Goal: Task Accomplishment & Management: Complete application form

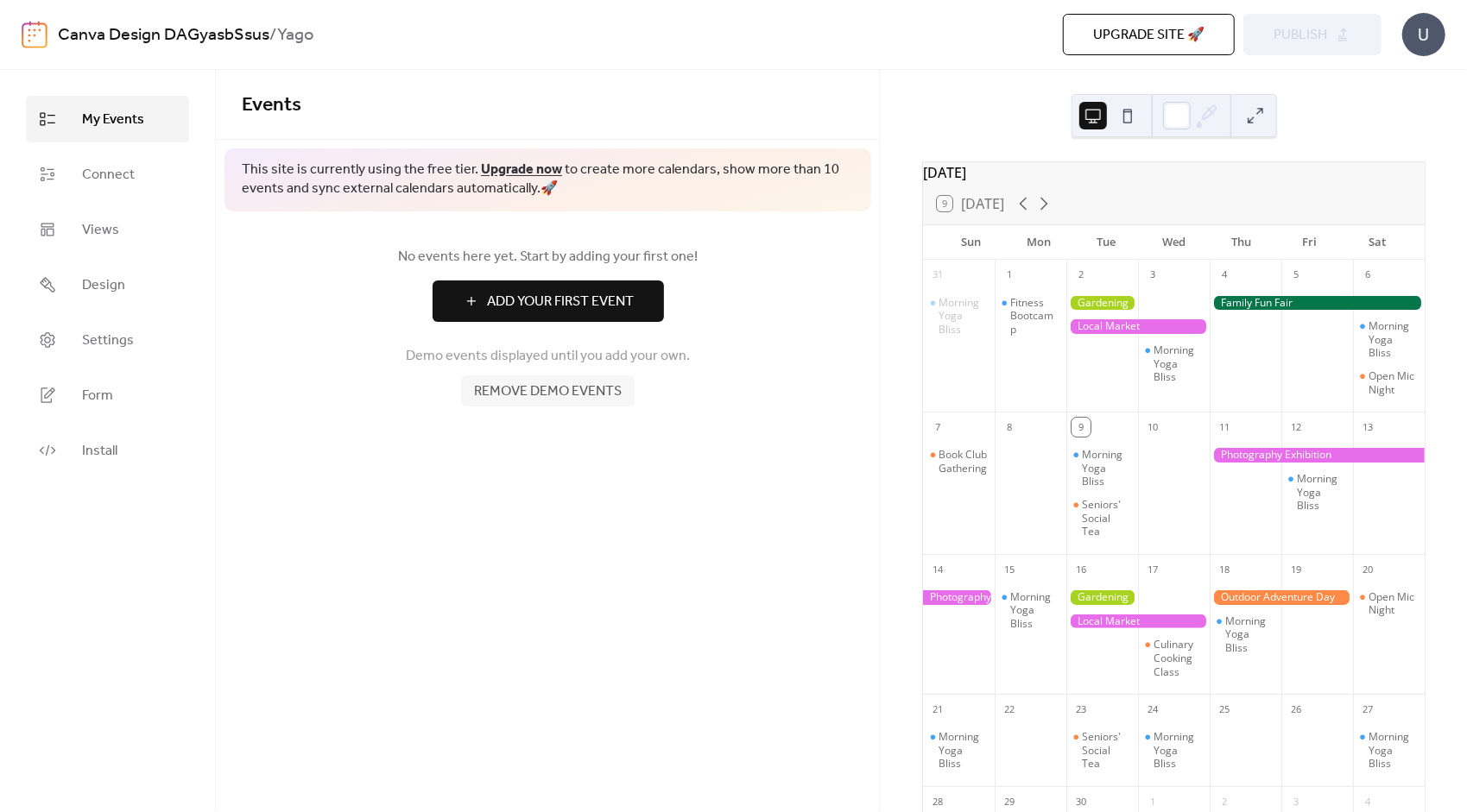
click at [1106, 311] on div at bounding box center [1102, 303] width 71 height 14
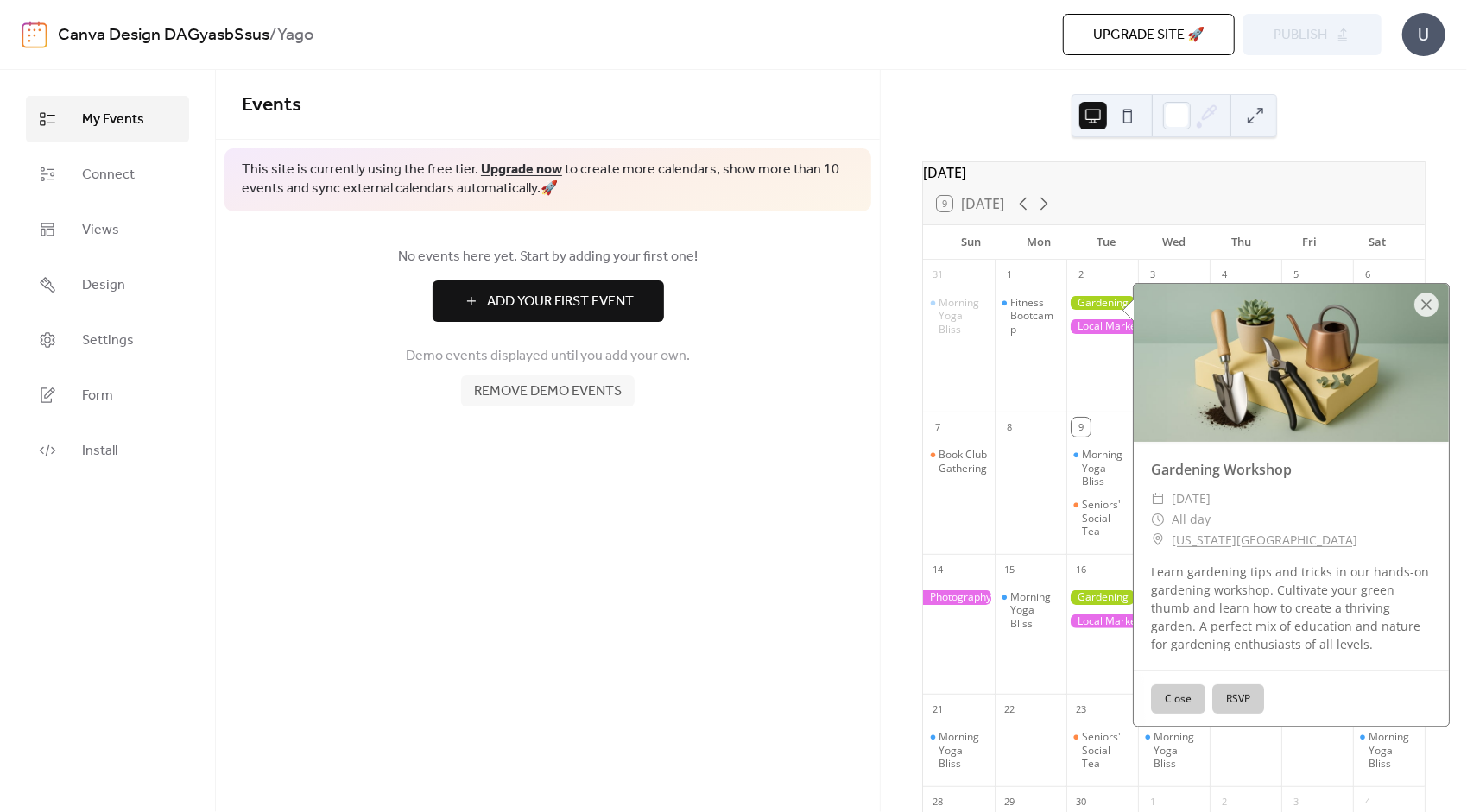
click at [1067, 337] on div "Fitness Bootcamp" at bounding box center [1030, 316] width 71 height 41
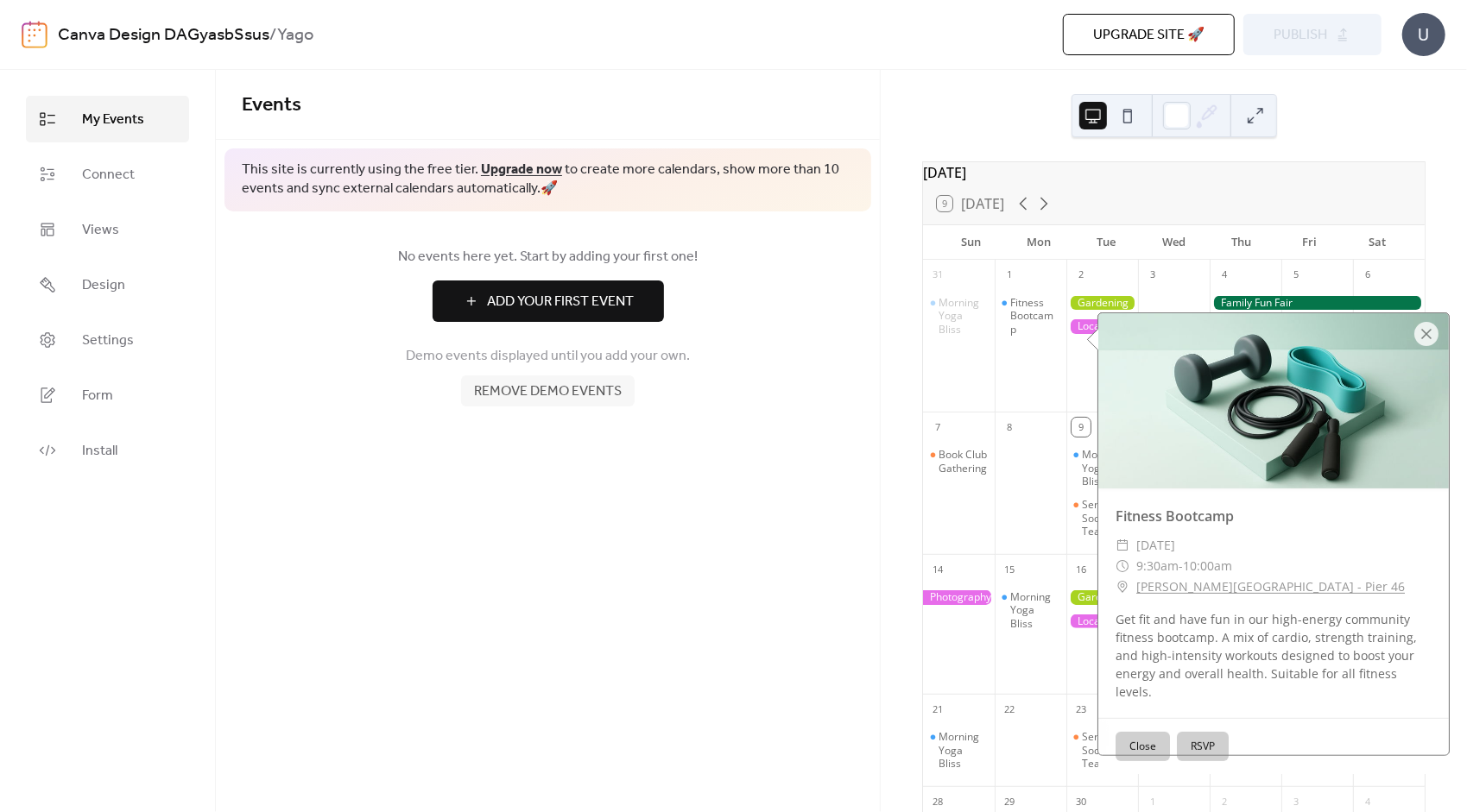
click at [822, 295] on link "Add Your First Event" at bounding box center [548, 301] width 613 height 42
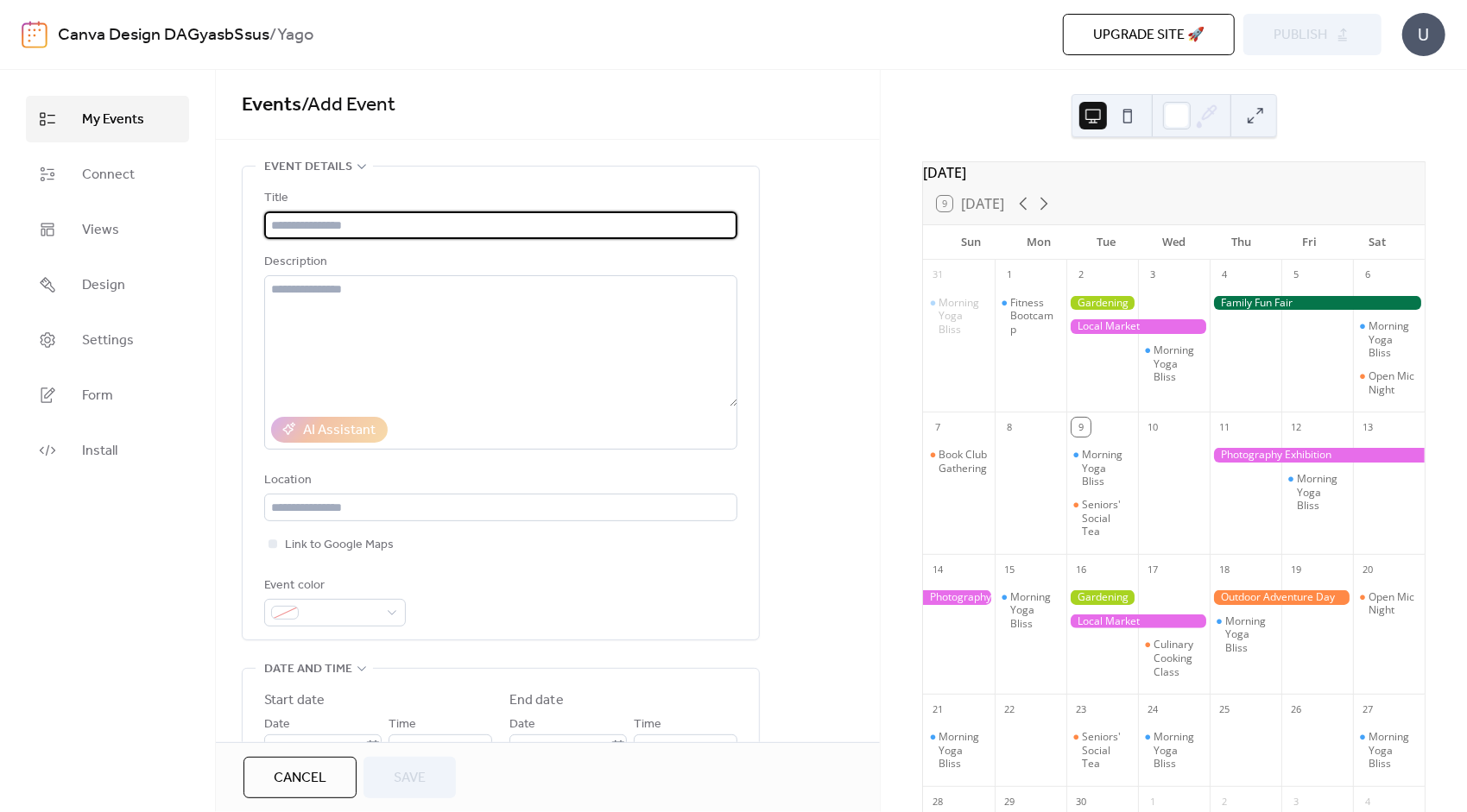
click at [823, 300] on div "**********" at bounding box center [547, 723] width 664 height 1113
click at [1051, 214] on icon at bounding box center [1044, 204] width 21 height 21
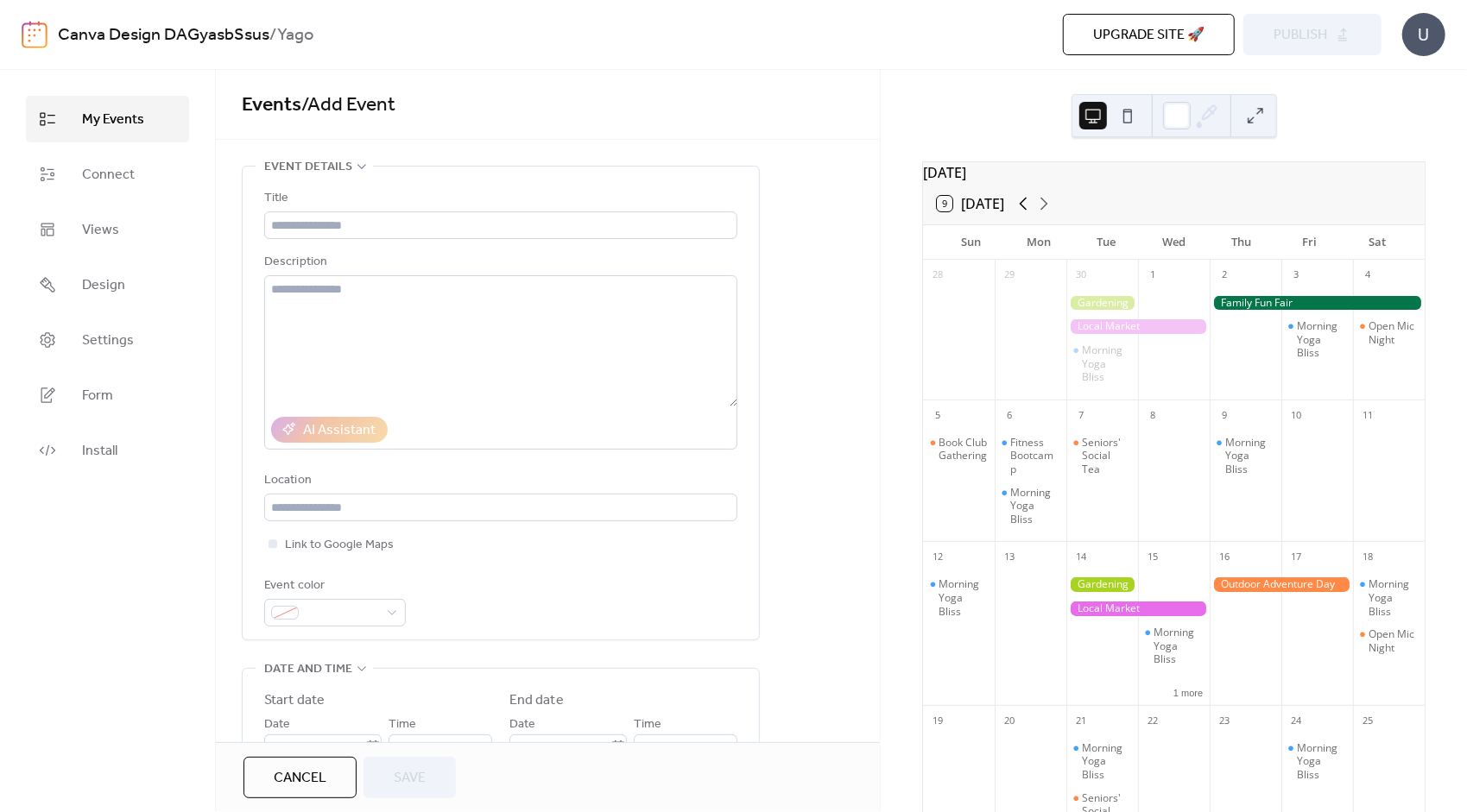
click at [1022, 209] on icon at bounding box center [1023, 204] width 21 height 21
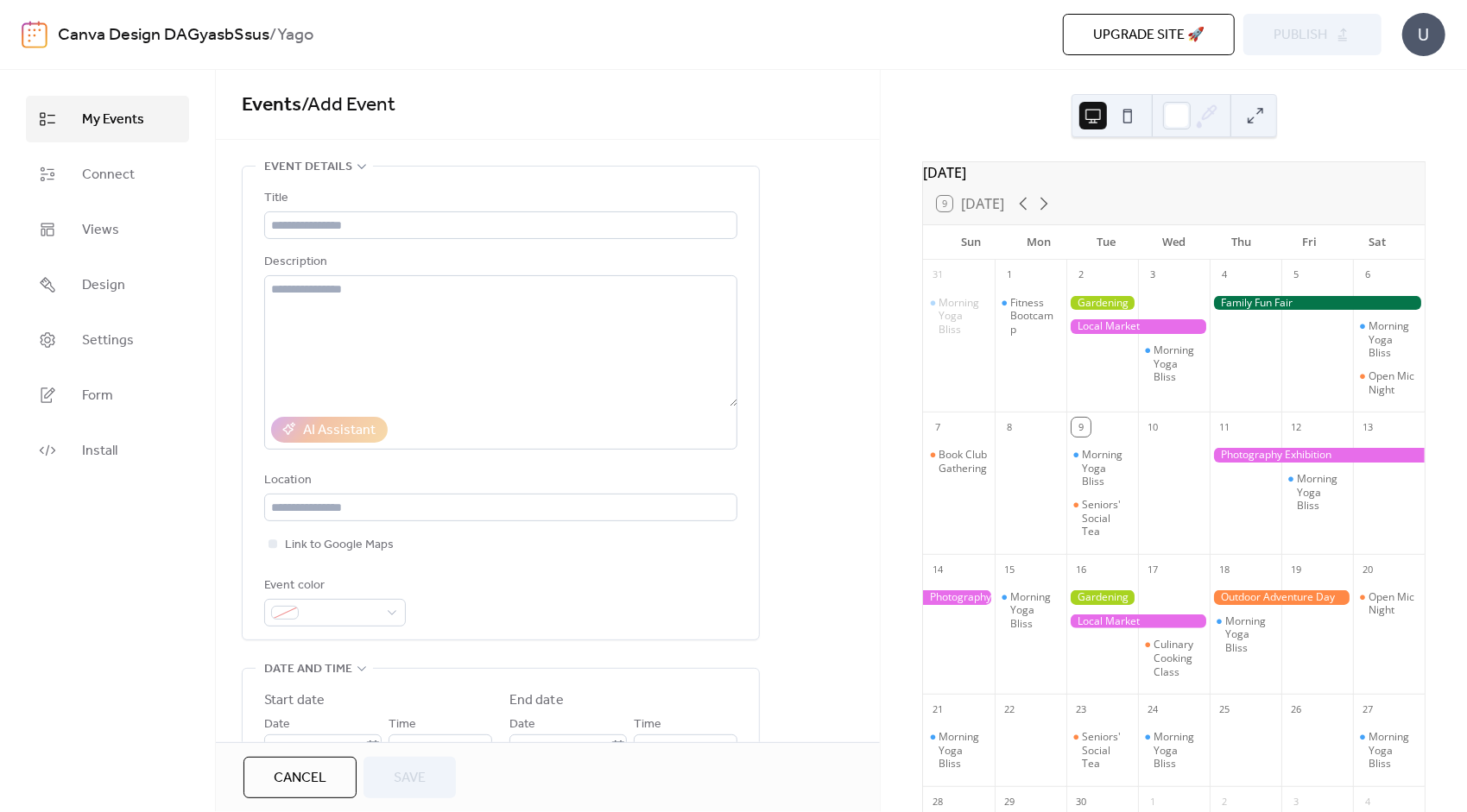
click at [976, 349] on div "Morning Yoga Bliss" at bounding box center [959, 347] width 71 height 119
click at [1019, 365] on div "Fitness Bootcamp" at bounding box center [1030, 347] width 71 height 119
click at [1033, 361] on div "Fitness Bootcamp" at bounding box center [1030, 347] width 71 height 119
drag, startPoint x: 1050, startPoint y: 388, endPoint x: 1029, endPoint y: 303, distance: 87.6
click at [1029, 303] on div "Fitness Bootcamp" at bounding box center [1030, 347] width 71 height 119
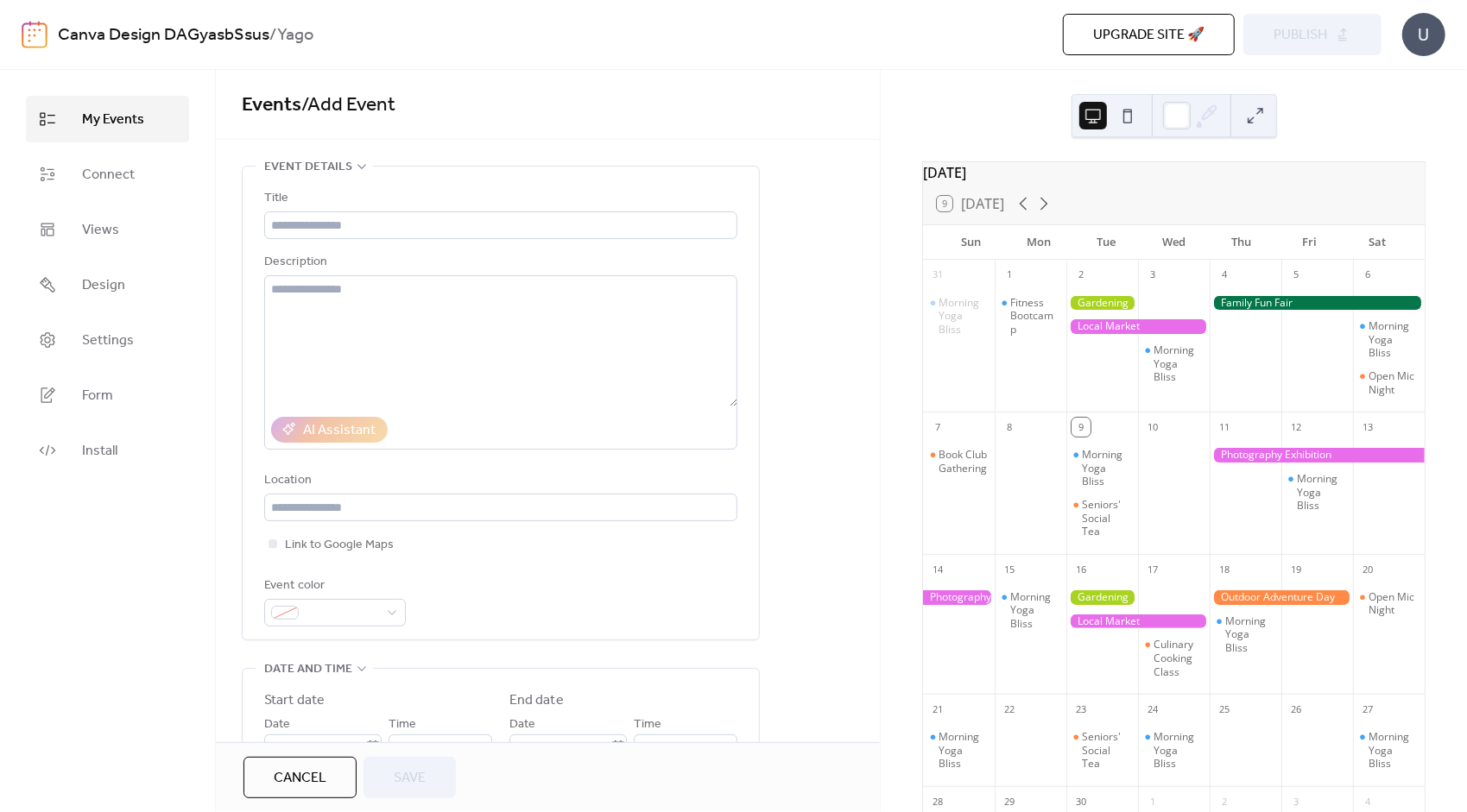
drag, startPoint x: 1029, startPoint y: 303, endPoint x: 1040, endPoint y: 384, distance: 81.7
click at [1040, 384] on div "Fitness Bootcamp" at bounding box center [1030, 347] width 71 height 119
click at [857, 333] on div "**********" at bounding box center [547, 723] width 664 height 1113
click at [820, 404] on div "**********" at bounding box center [547, 723] width 664 height 1113
click at [143, 185] on link "Connect" at bounding box center [107, 174] width 163 height 47
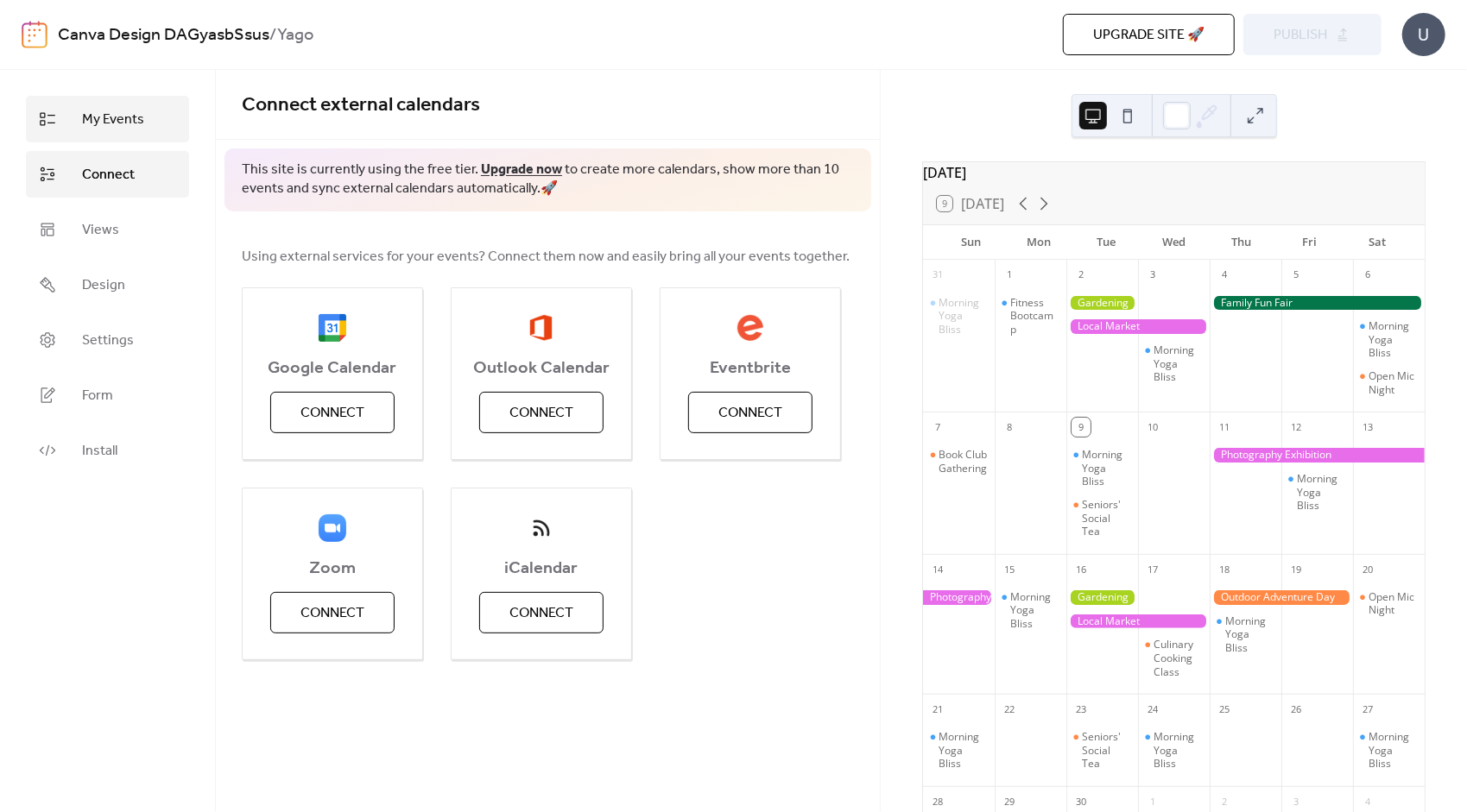
click at [134, 121] on span "My Events" at bounding box center [112, 120] width 62 height 21
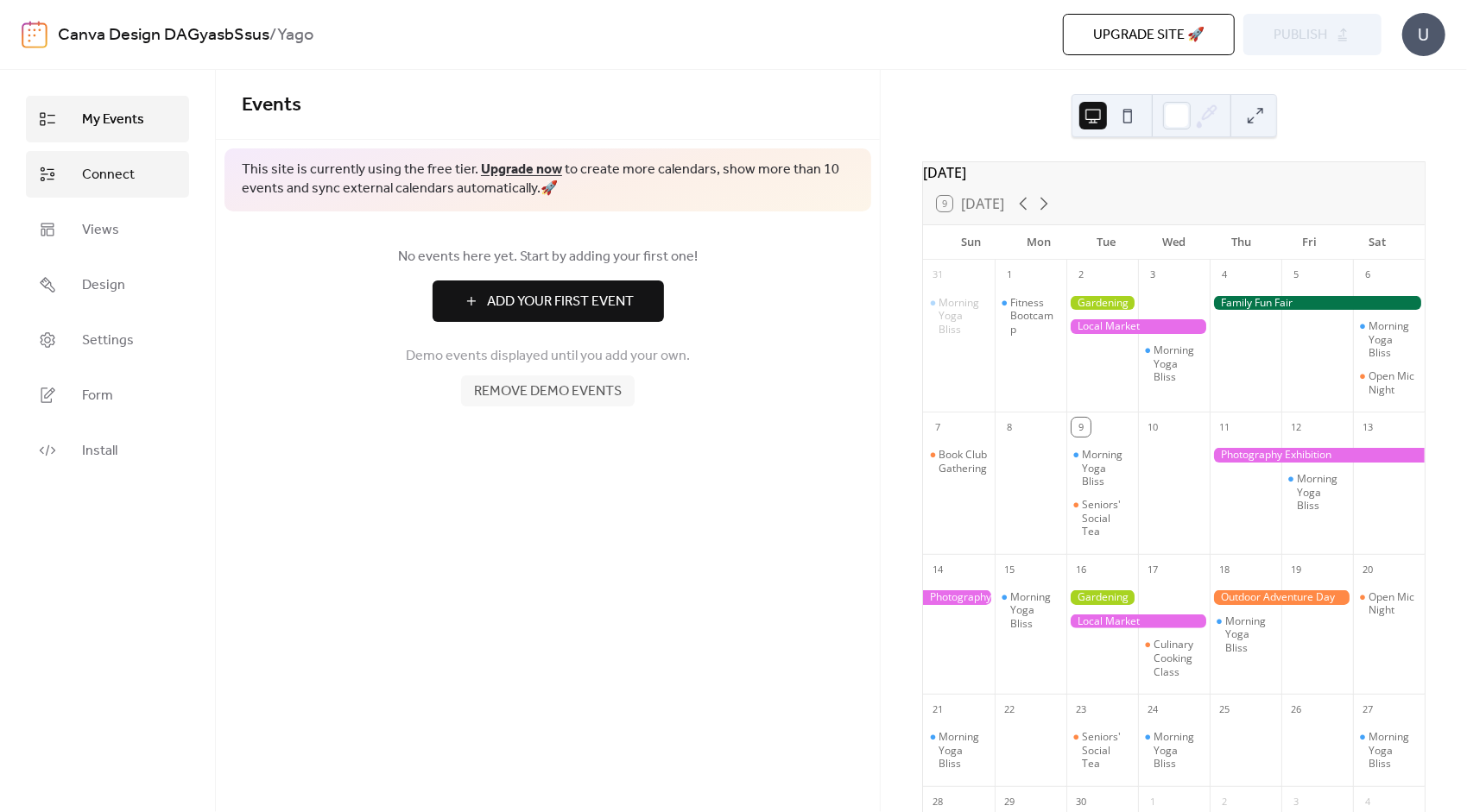
click at [67, 179] on link "Connect" at bounding box center [107, 174] width 163 height 47
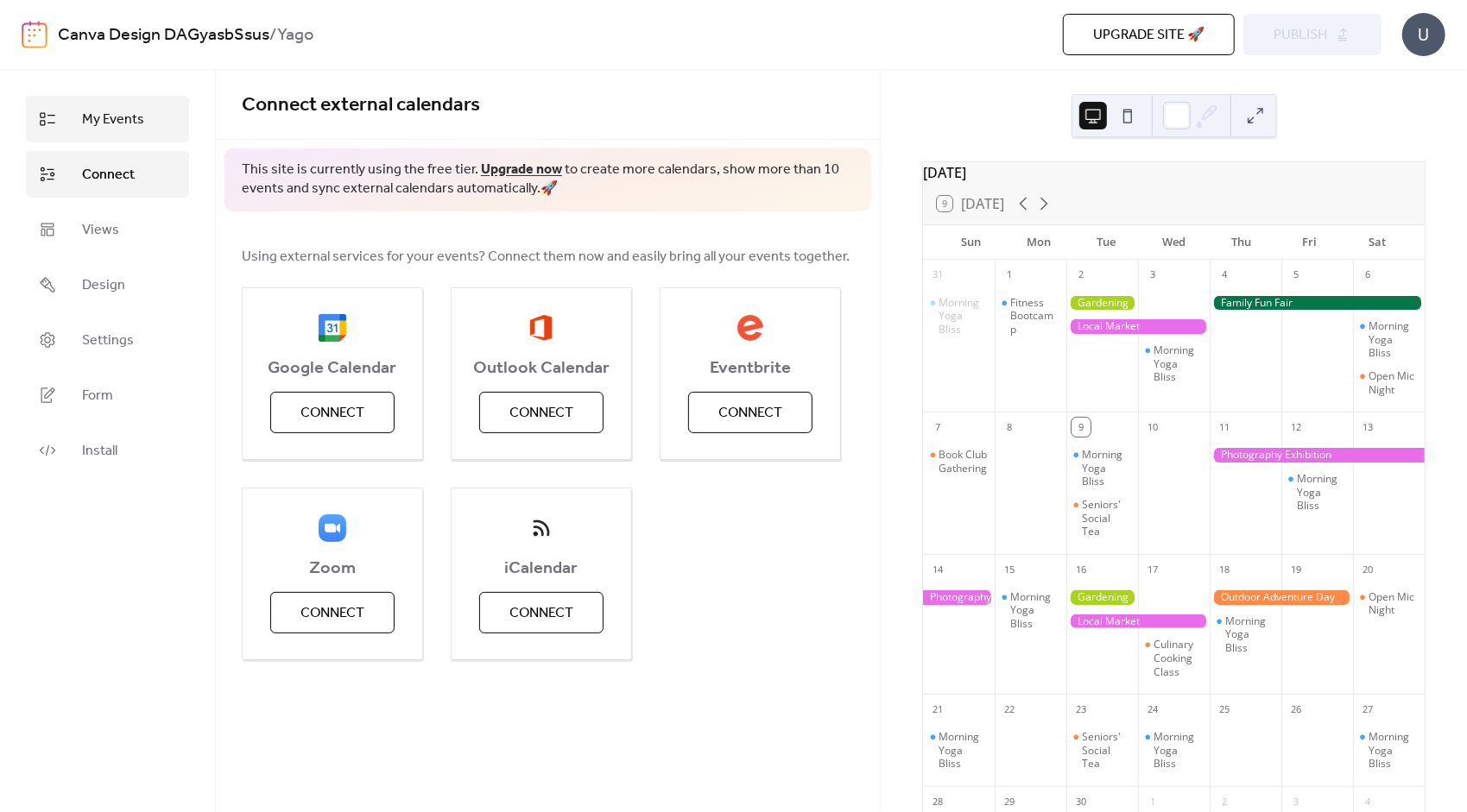
click at [109, 121] on span "My Events" at bounding box center [112, 120] width 62 height 21
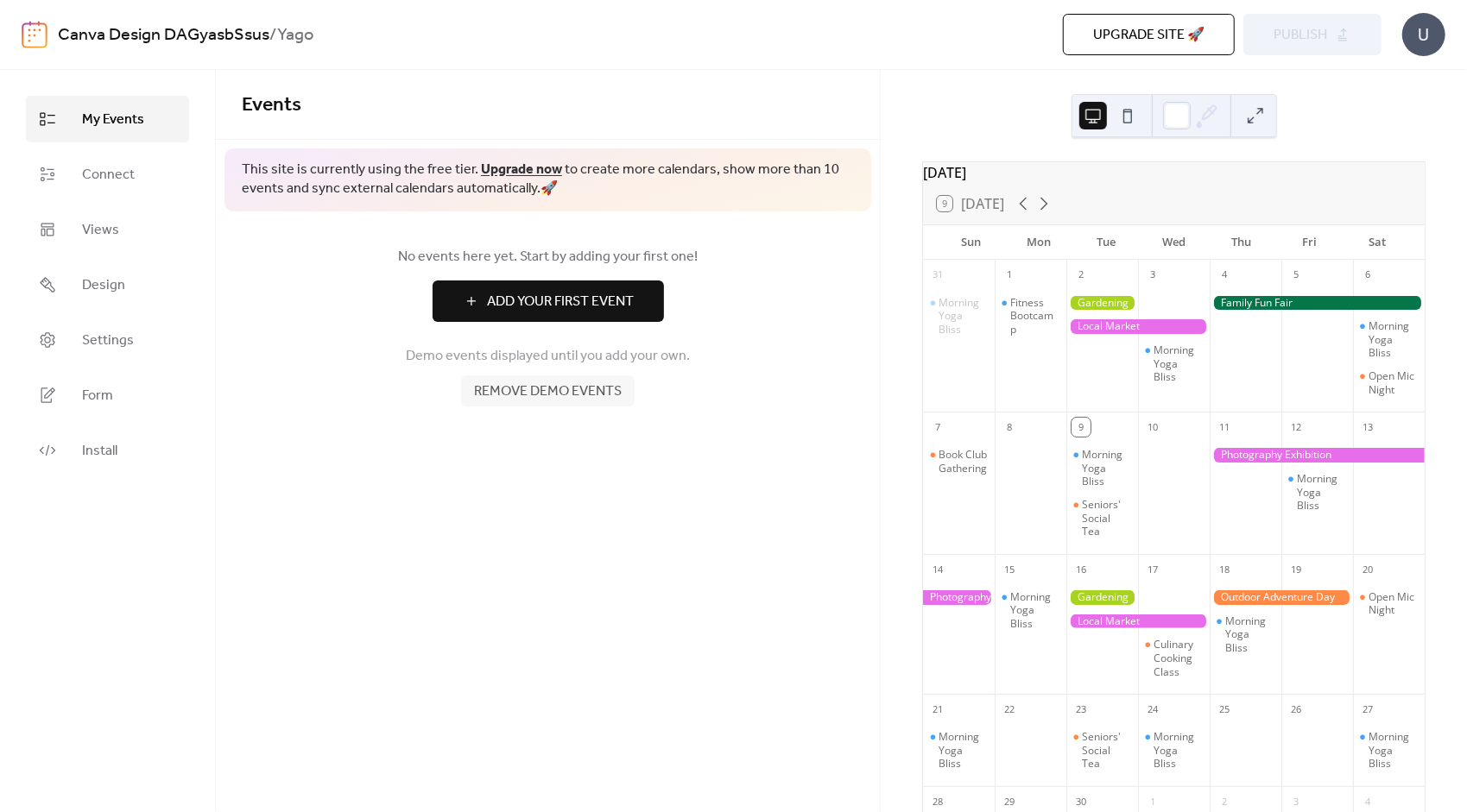
click at [1125, 109] on button at bounding box center [1128, 115] width 28 height 28
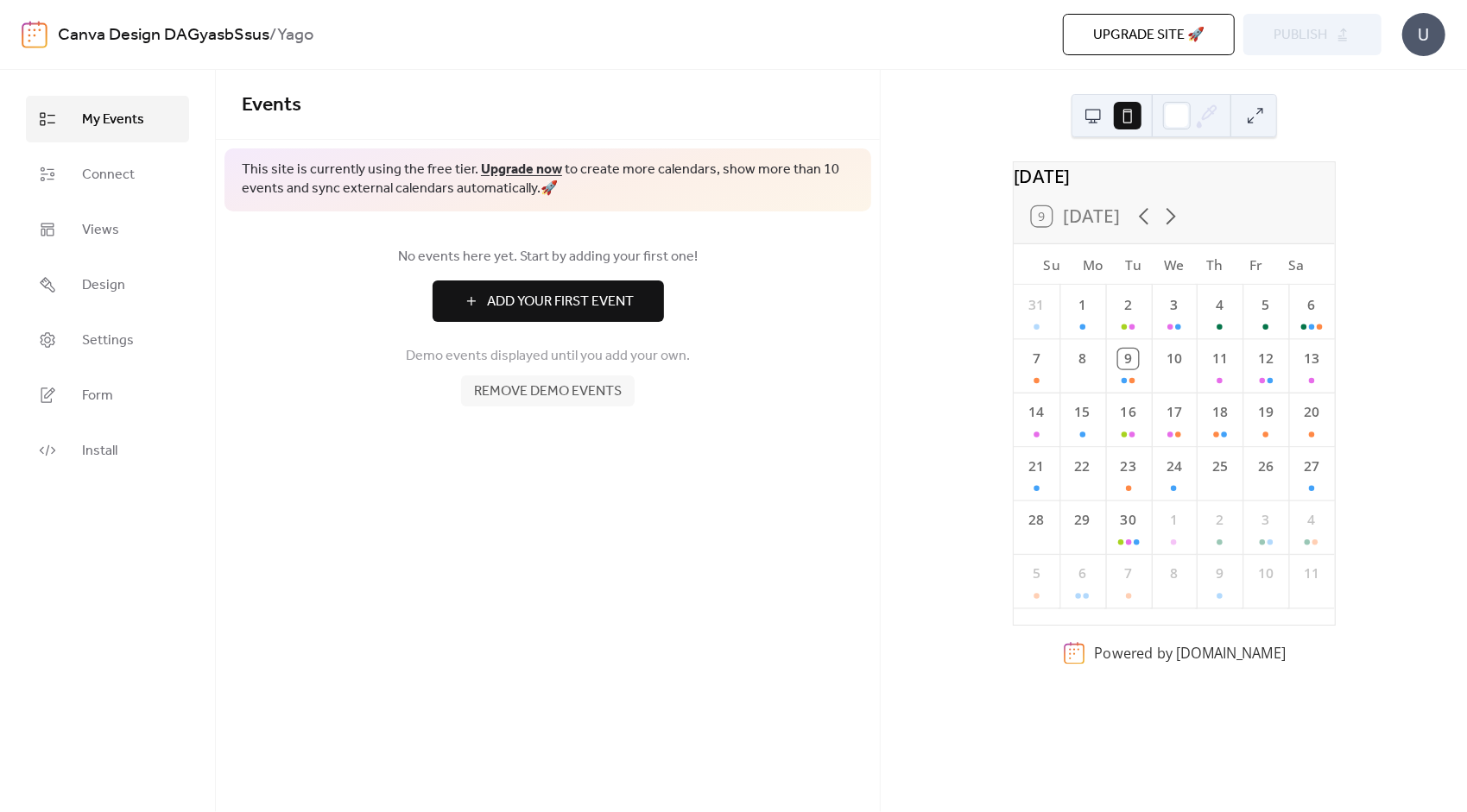
click at [1096, 118] on button at bounding box center [1093, 115] width 28 height 28
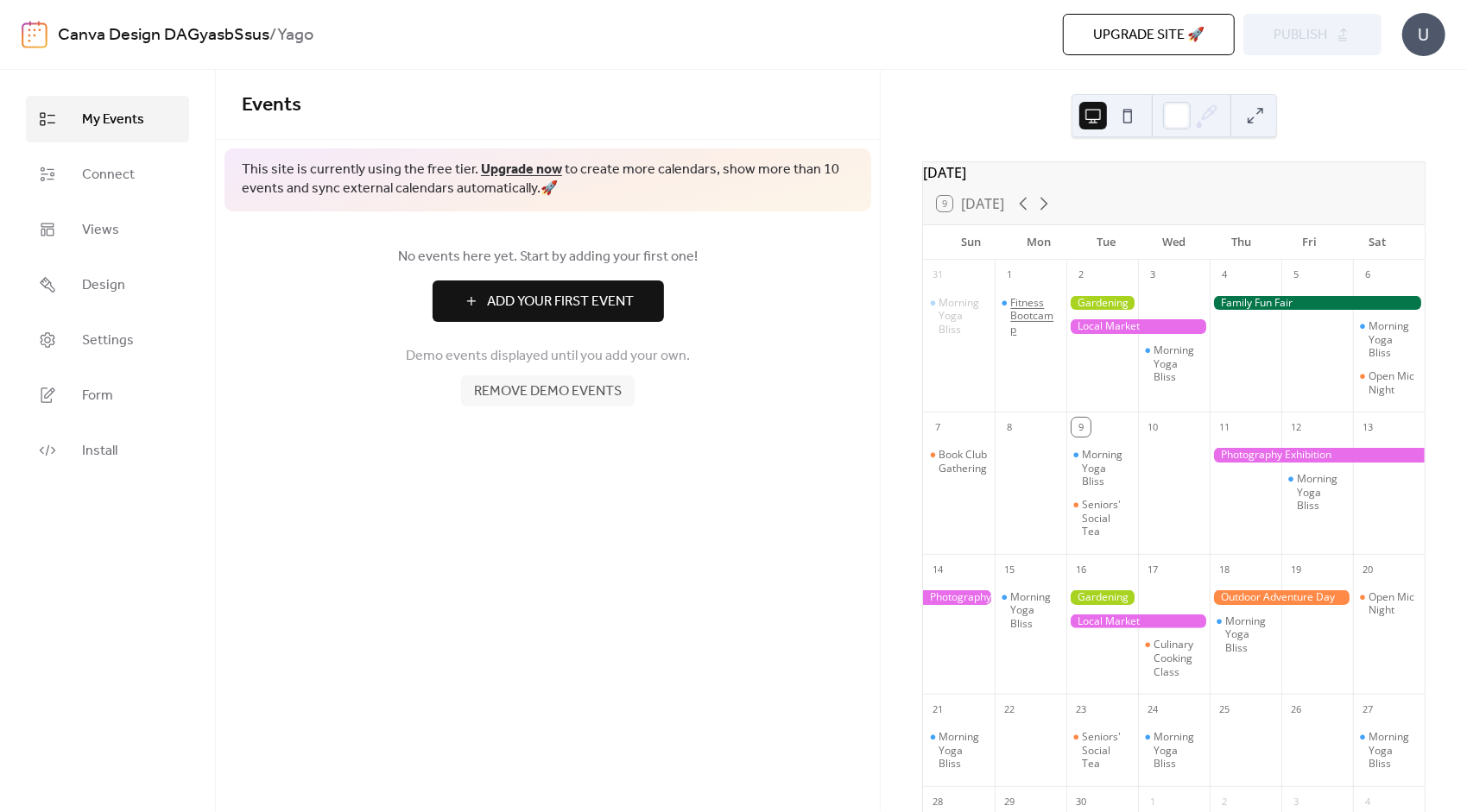
click at [1024, 312] on div "Fitness Bootcamp" at bounding box center [1036, 316] width 49 height 41
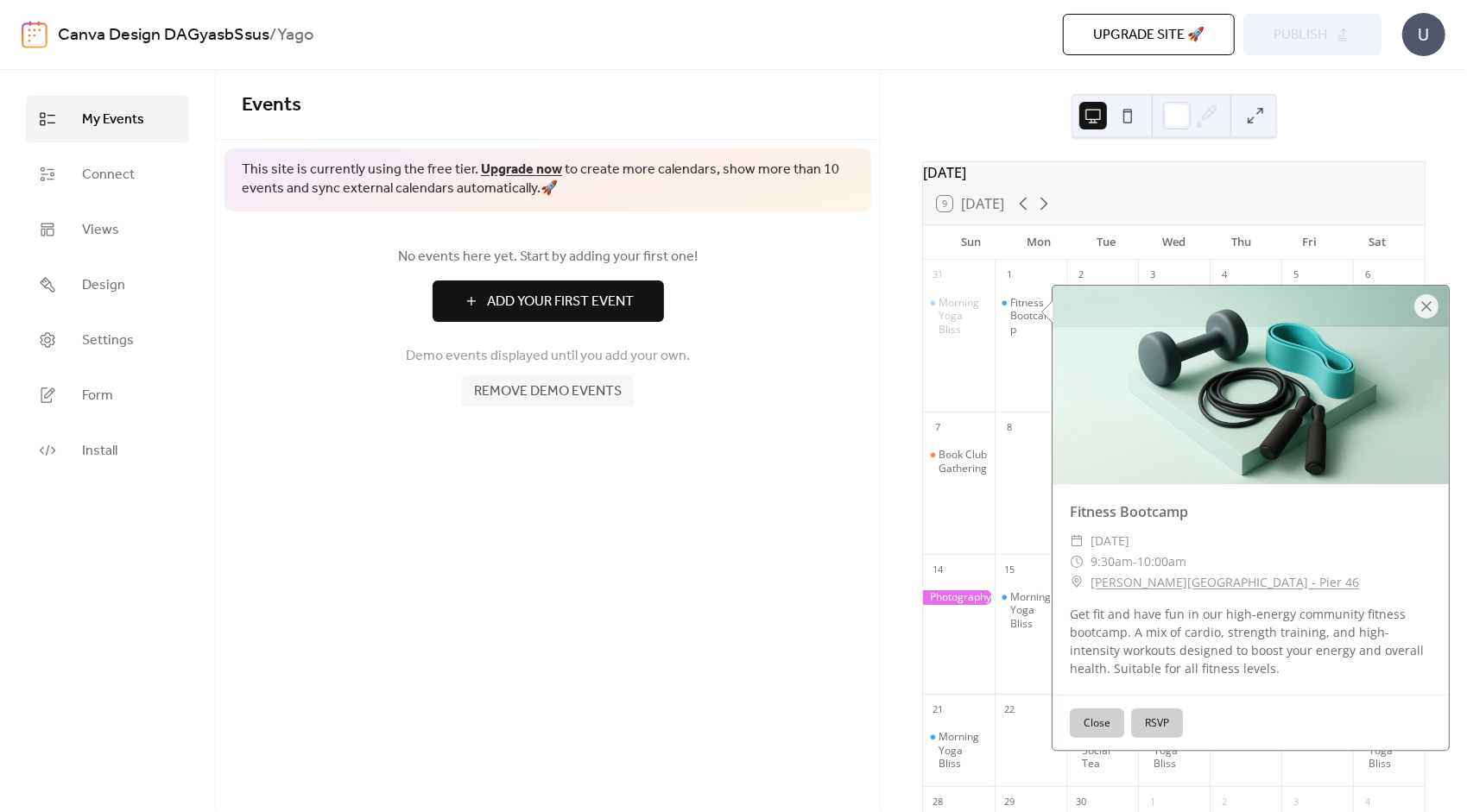
click at [1083, 722] on button "Close" at bounding box center [1096, 723] width 54 height 29
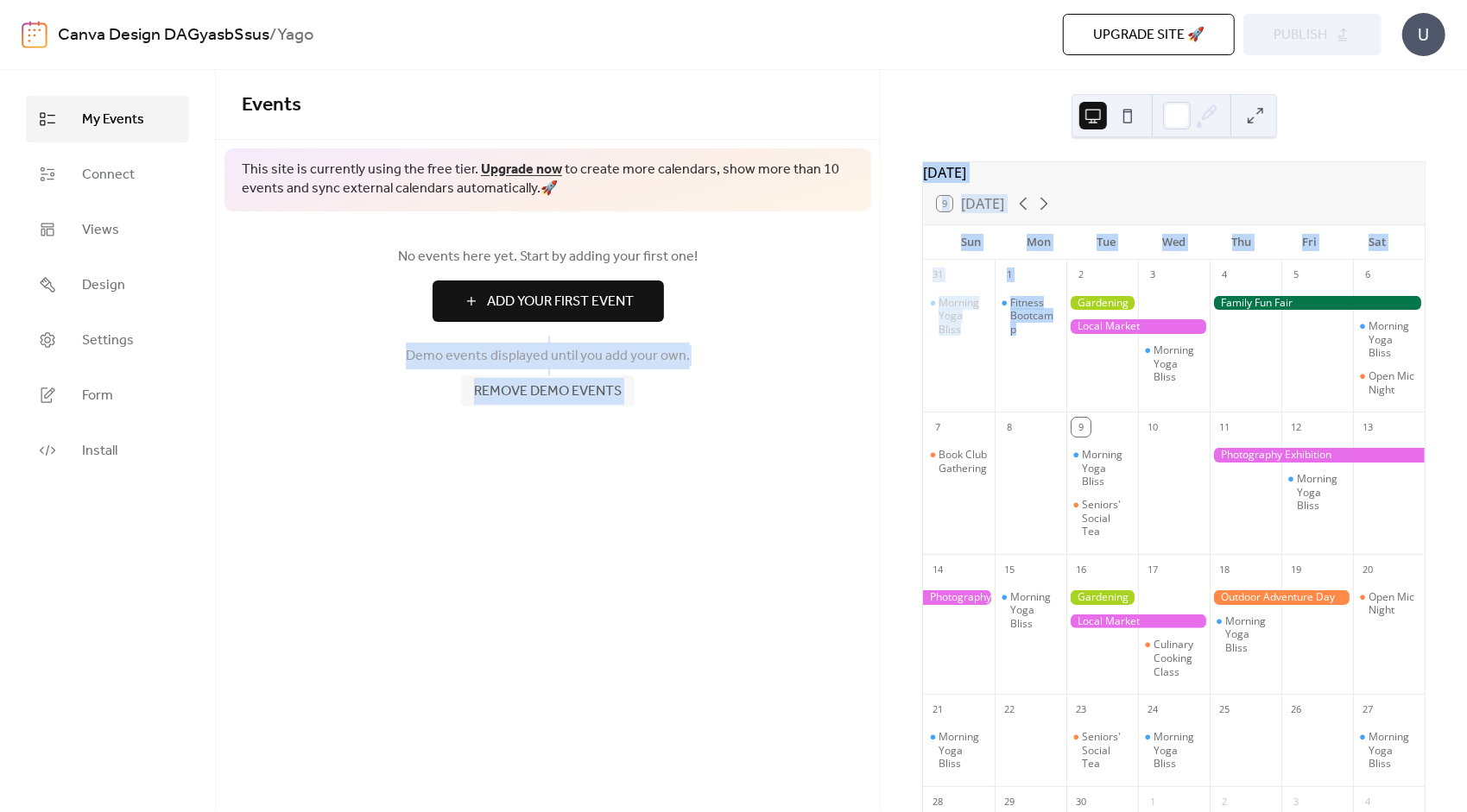
drag, startPoint x: 1033, startPoint y: 337, endPoint x: 773, endPoint y: 323, distance: 260.4
click at [773, 323] on div "My Events Connect Views Design Settings Form Install My Events Events This site…" at bounding box center [734, 442] width 1467 height 743
click at [1034, 317] on div "Fitness Bootcamp" at bounding box center [1036, 316] width 49 height 41
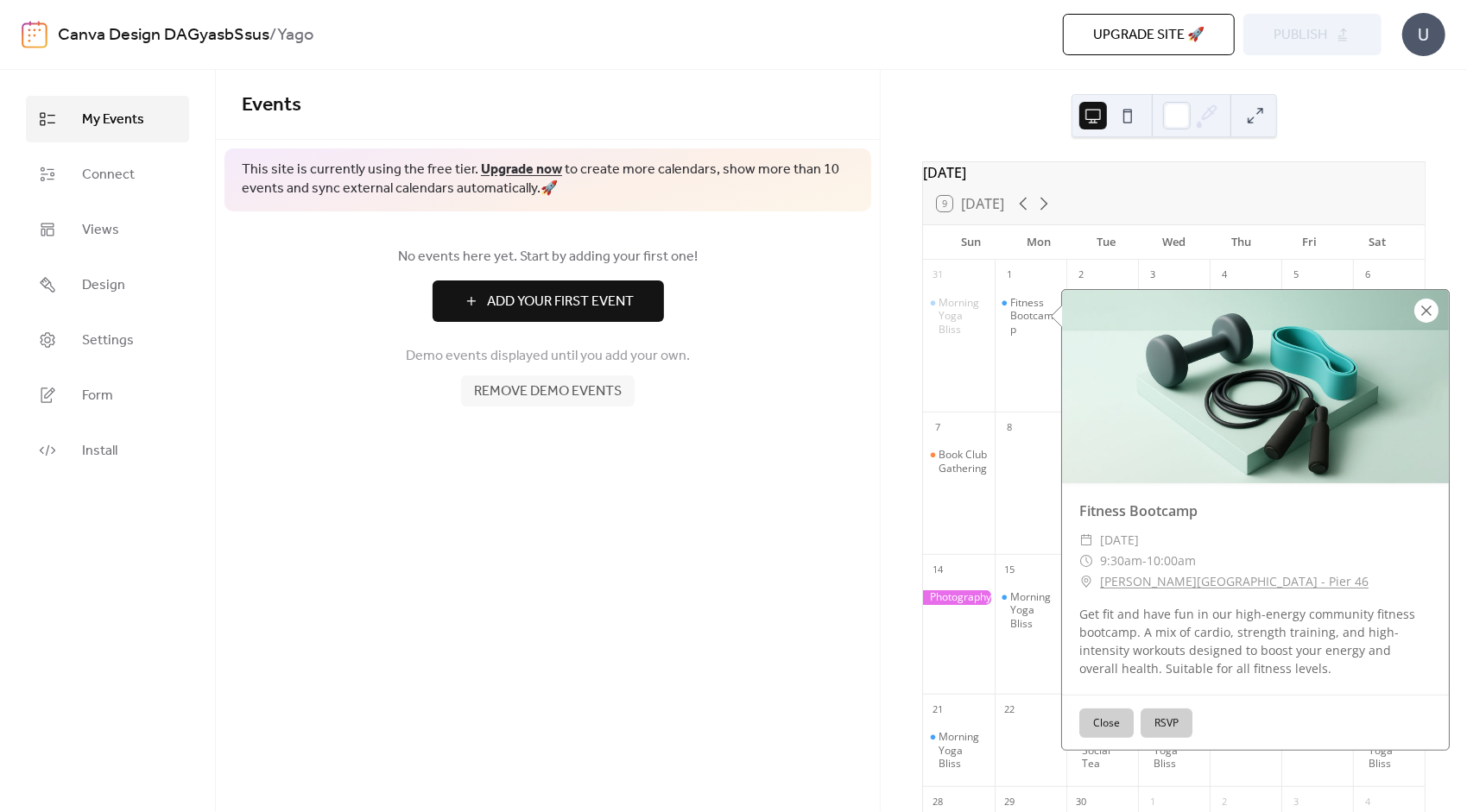
click at [1418, 309] on div at bounding box center [1426, 311] width 24 height 24
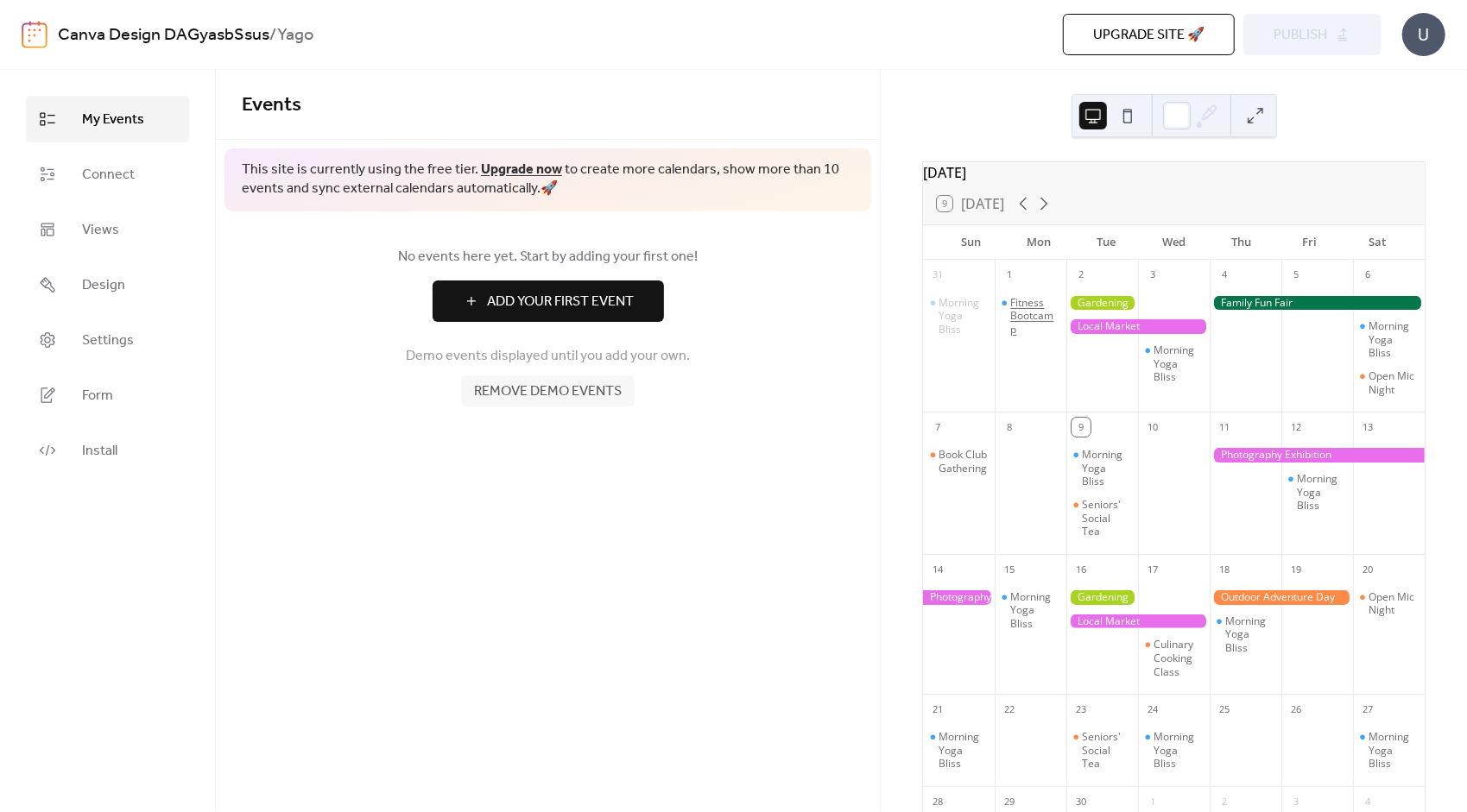
click at [1058, 323] on div "Fitness Bootcamp" at bounding box center [1036, 316] width 49 height 41
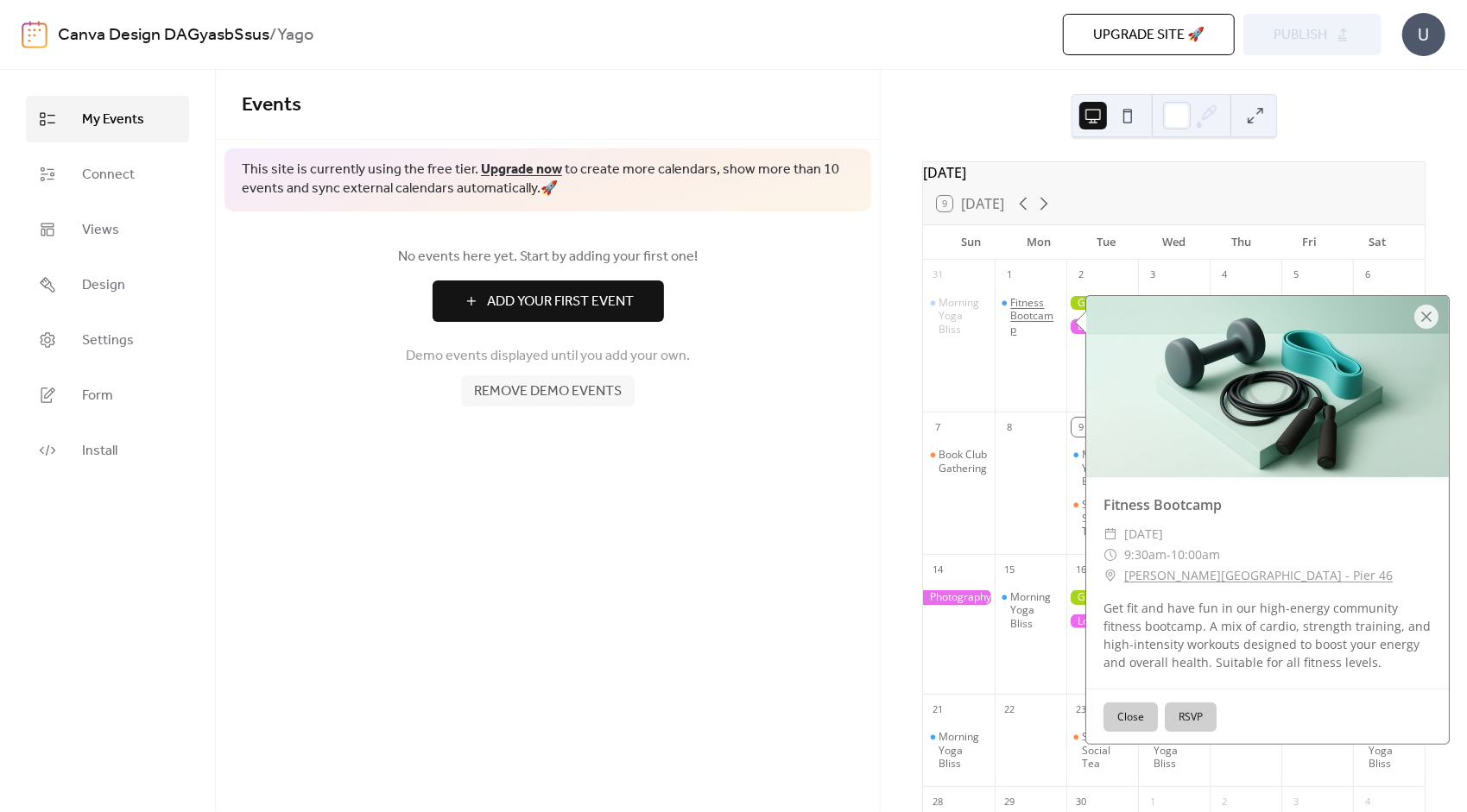
click at [1049, 322] on div "Fitness Bootcamp" at bounding box center [1036, 316] width 49 height 41
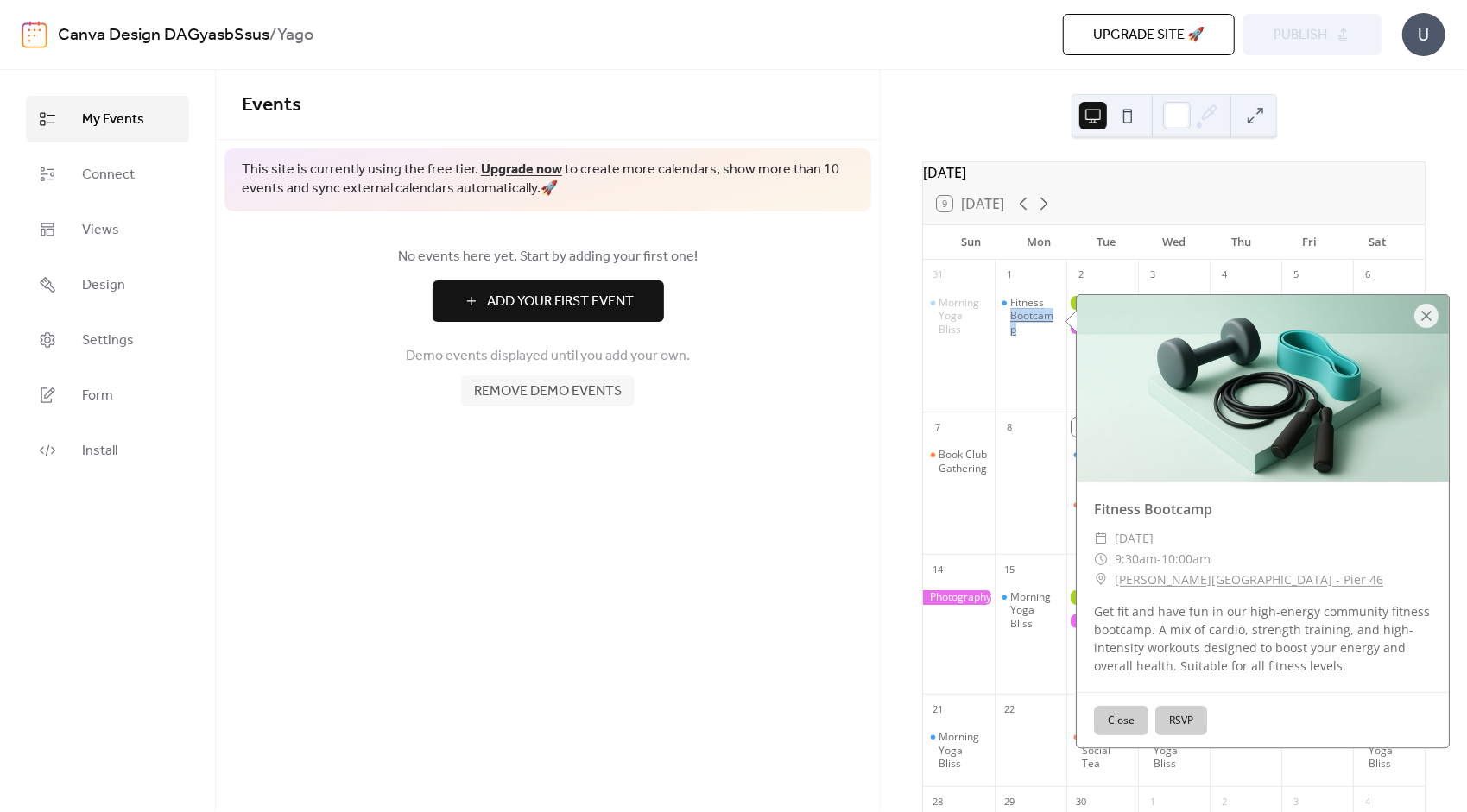
click at [1049, 322] on div "Fitness Bootcamp" at bounding box center [1036, 316] width 49 height 41
drag, startPoint x: 1049, startPoint y: 322, endPoint x: 1033, endPoint y: 318, distance: 16.5
click at [1033, 318] on div "Fitness Bootcamp" at bounding box center [1036, 316] width 49 height 41
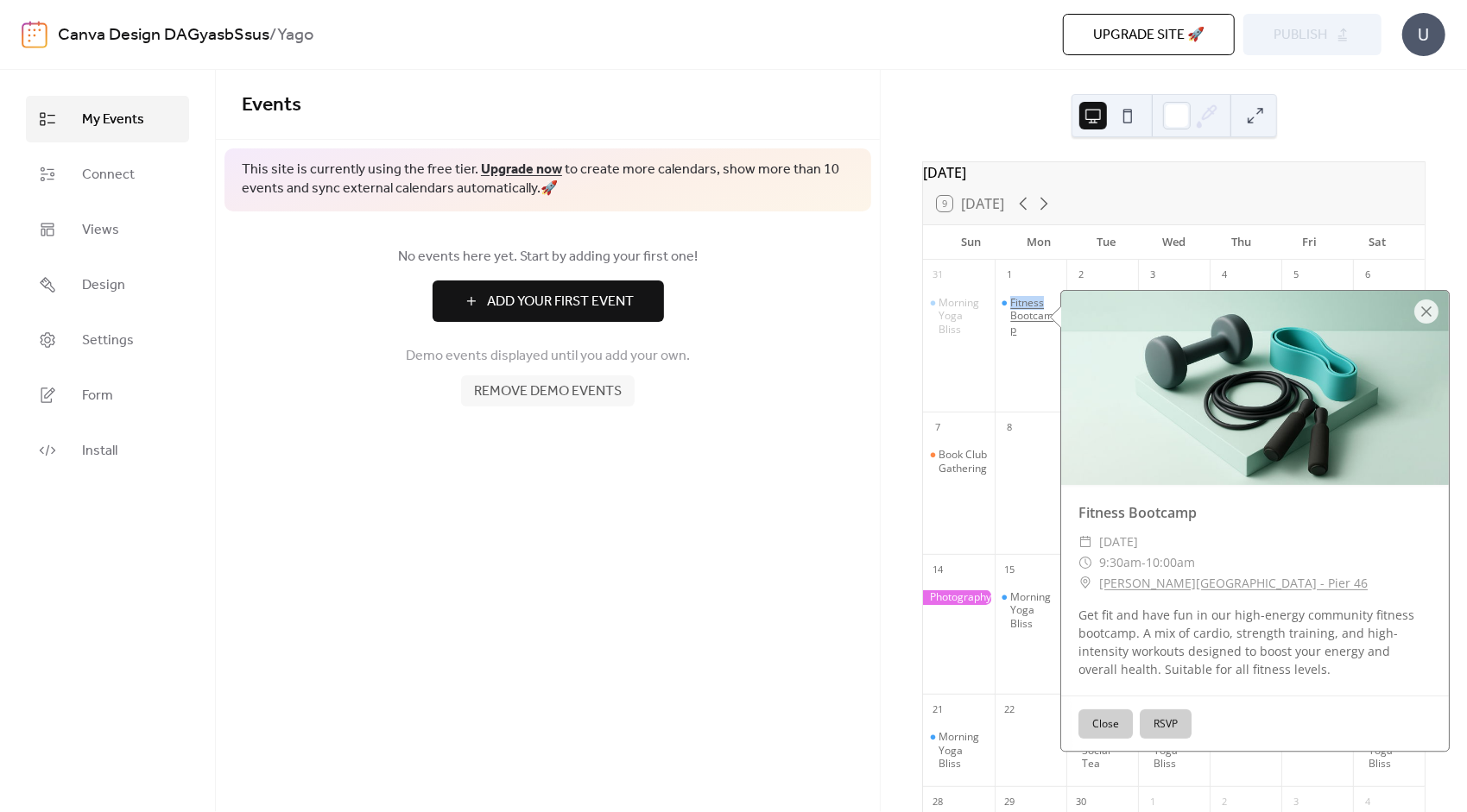
click at [1033, 318] on div "Fitness Bootcamp" at bounding box center [1036, 316] width 49 height 41
click at [767, 308] on link "Add Your First Event" at bounding box center [548, 301] width 613 height 42
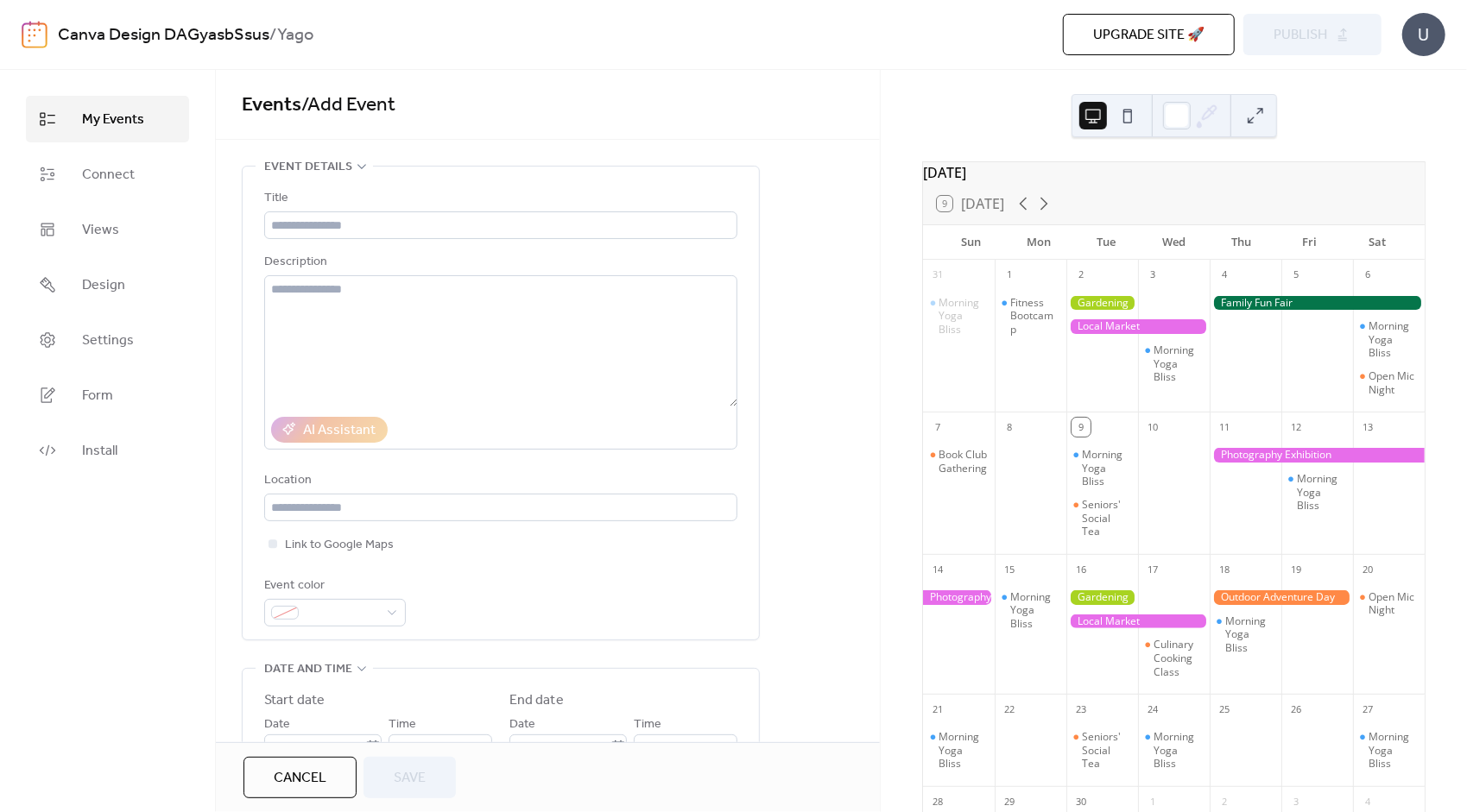
click at [792, 325] on div "**********" at bounding box center [547, 723] width 664 height 1113
click at [952, 356] on div "Morning Yoga Bliss" at bounding box center [959, 347] width 71 height 119
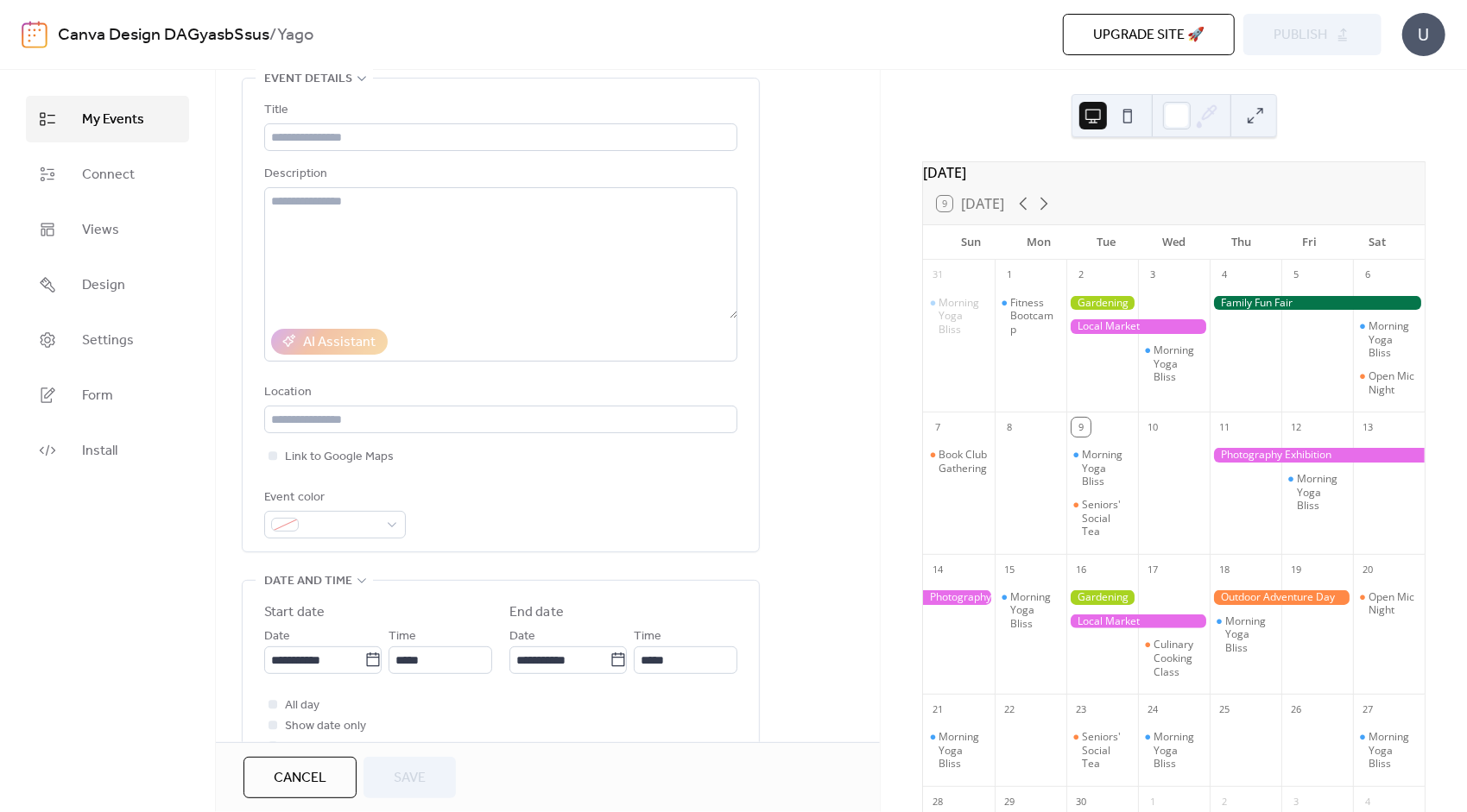
scroll to position [432, 0]
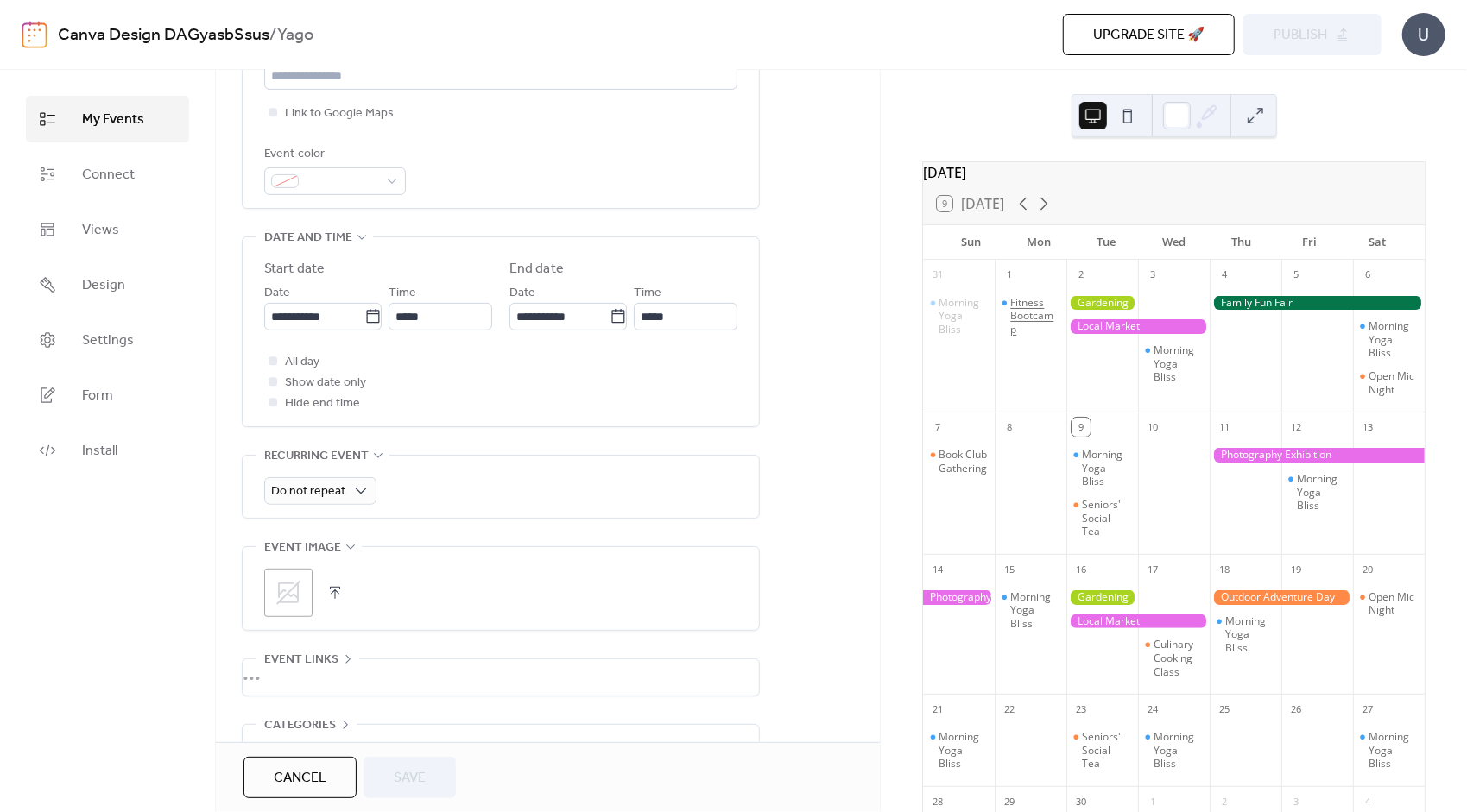
click at [1030, 324] on div "Fitness Bootcamp" at bounding box center [1036, 316] width 49 height 41
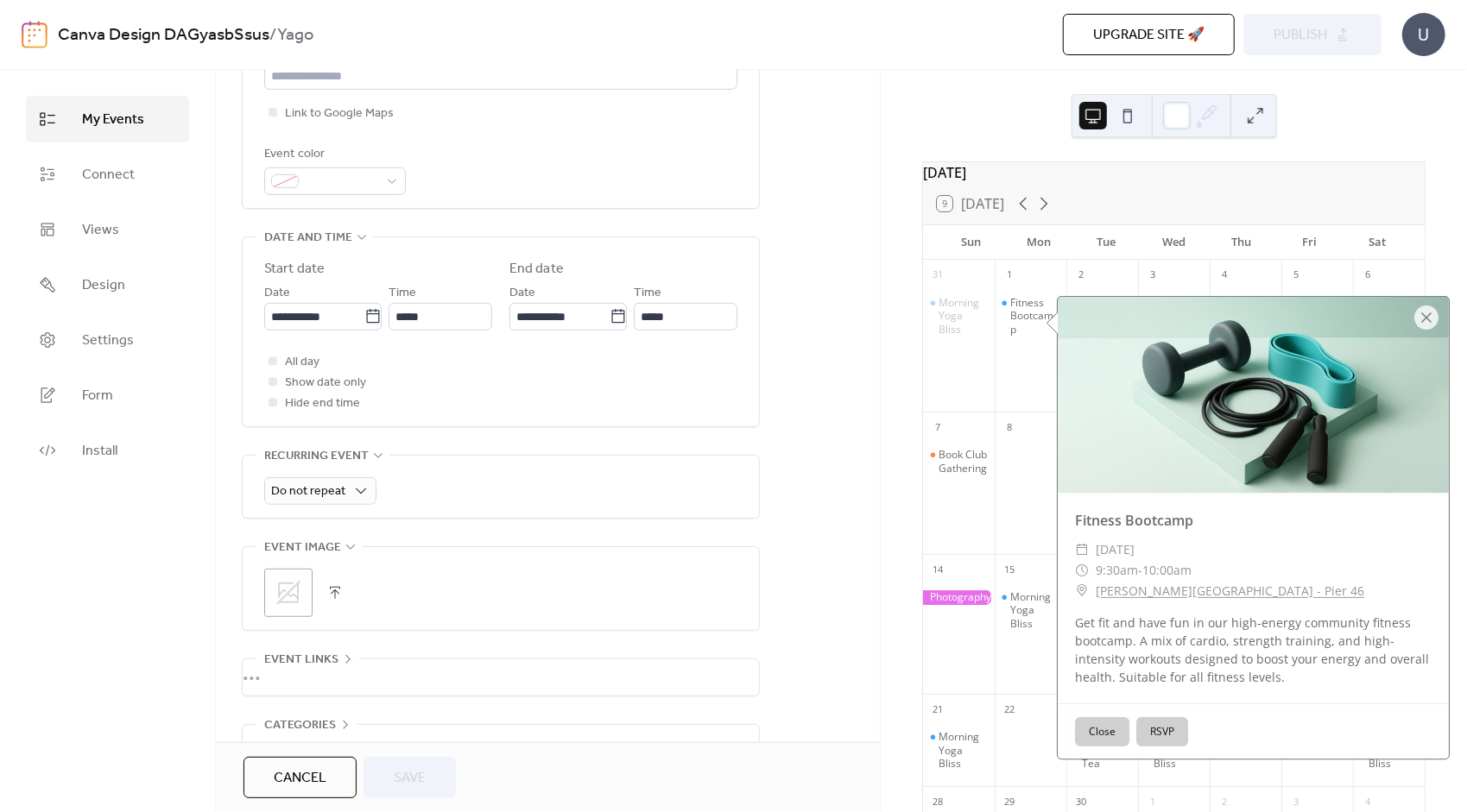
click at [1113, 730] on button "Close" at bounding box center [1102, 731] width 54 height 29
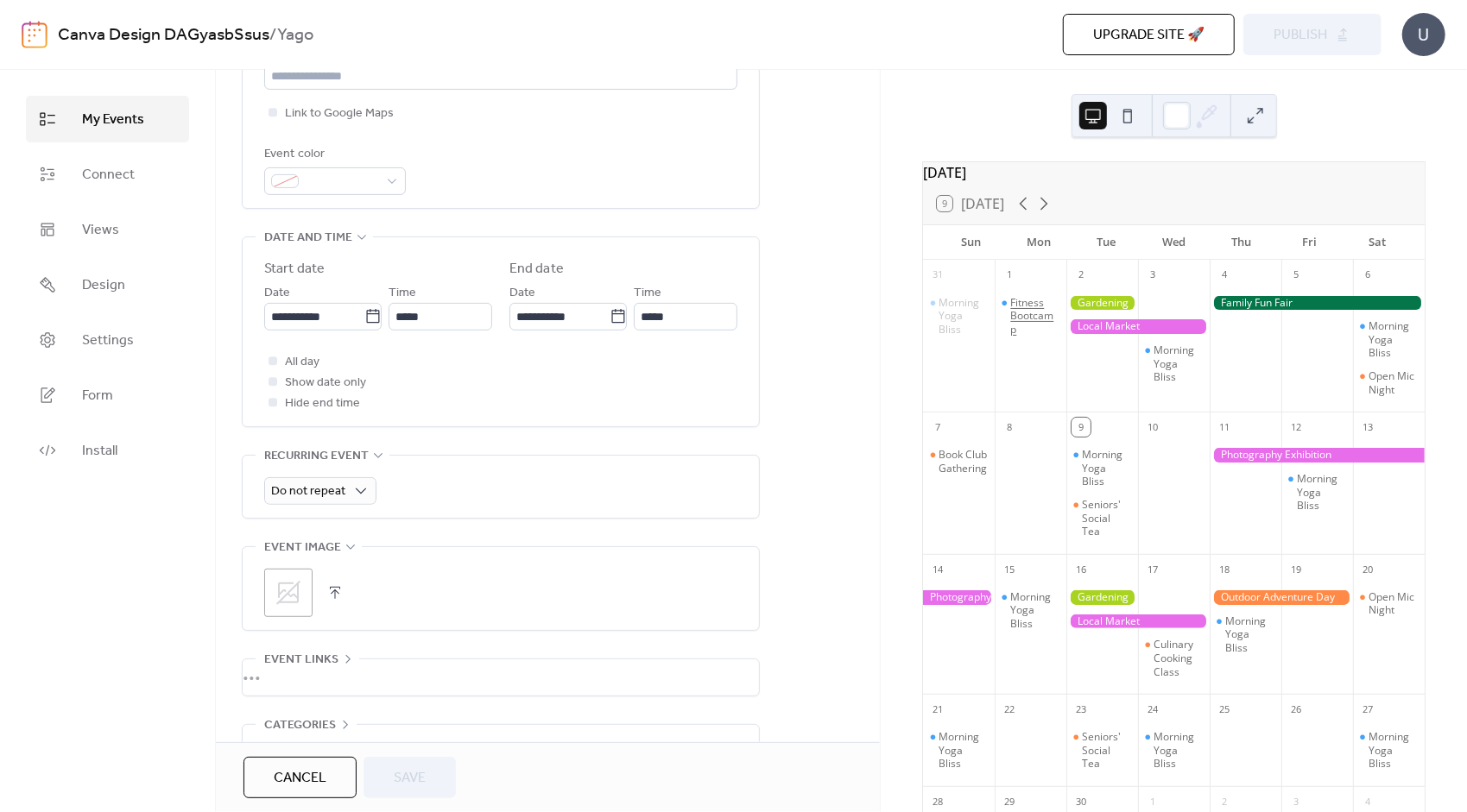
click at [1035, 321] on div "Fitness Bootcamp" at bounding box center [1036, 316] width 49 height 41
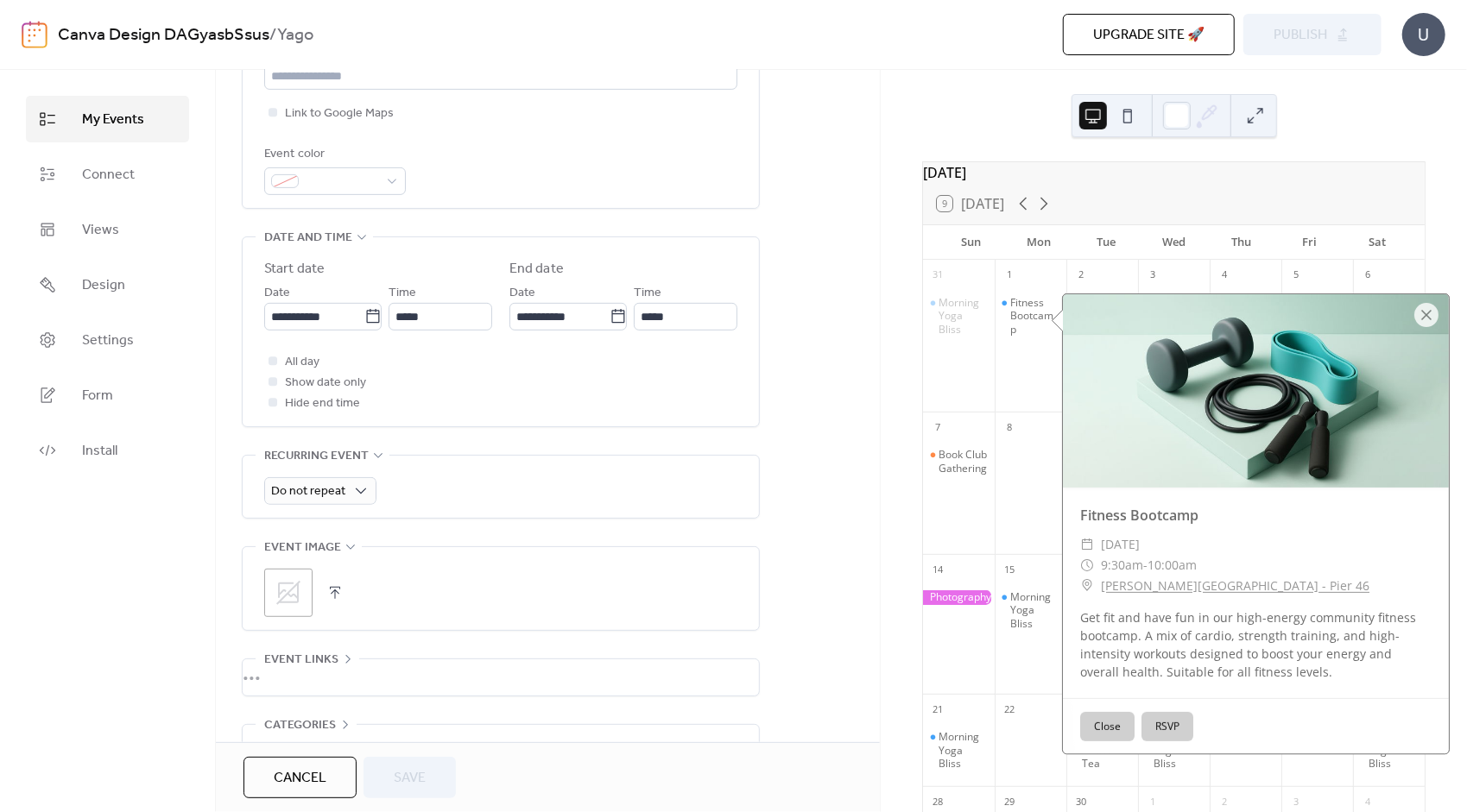
click at [1170, 713] on button "RSVP" at bounding box center [1168, 727] width 52 height 29
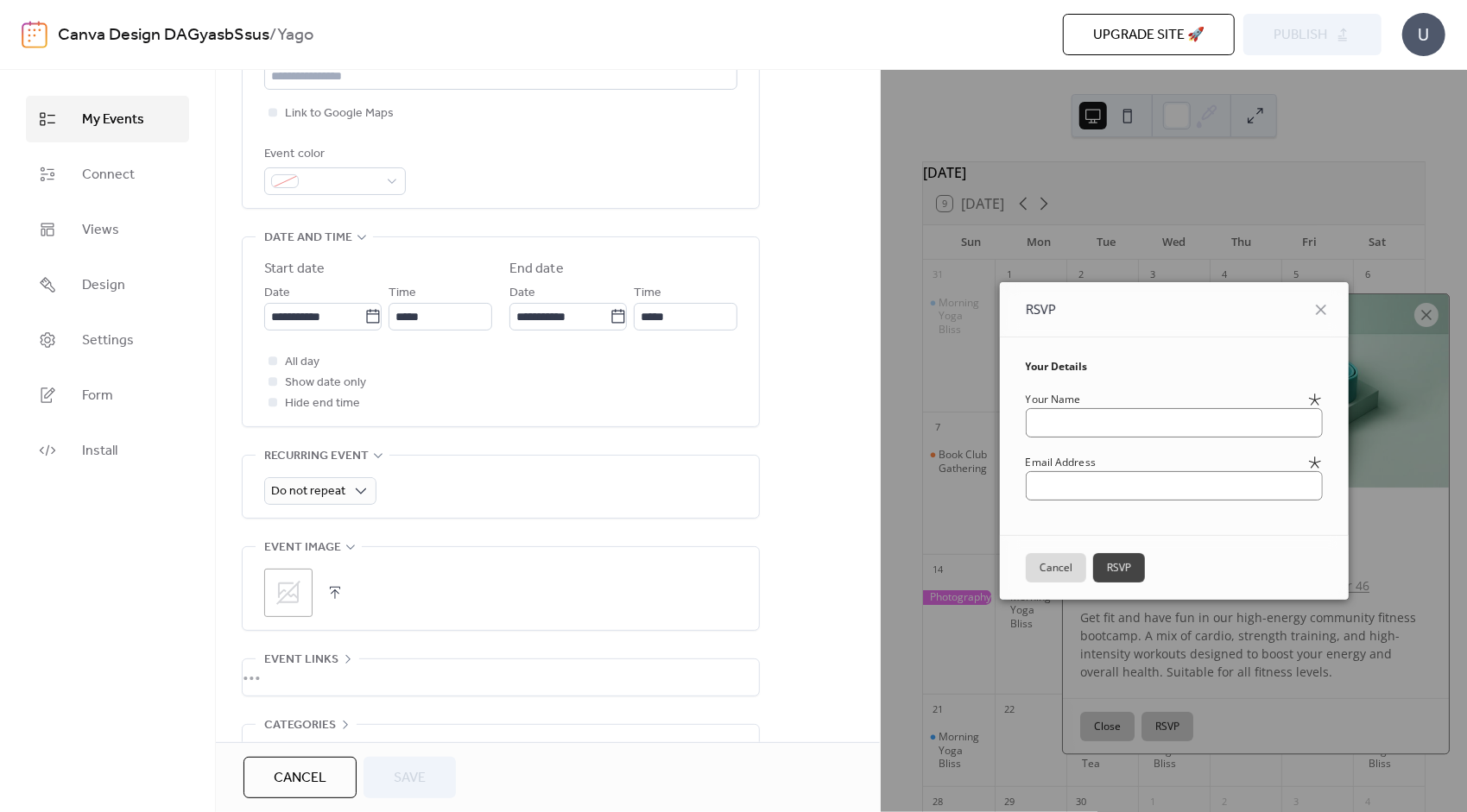
click at [1046, 562] on button "Cancel" at bounding box center [1057, 568] width 61 height 29
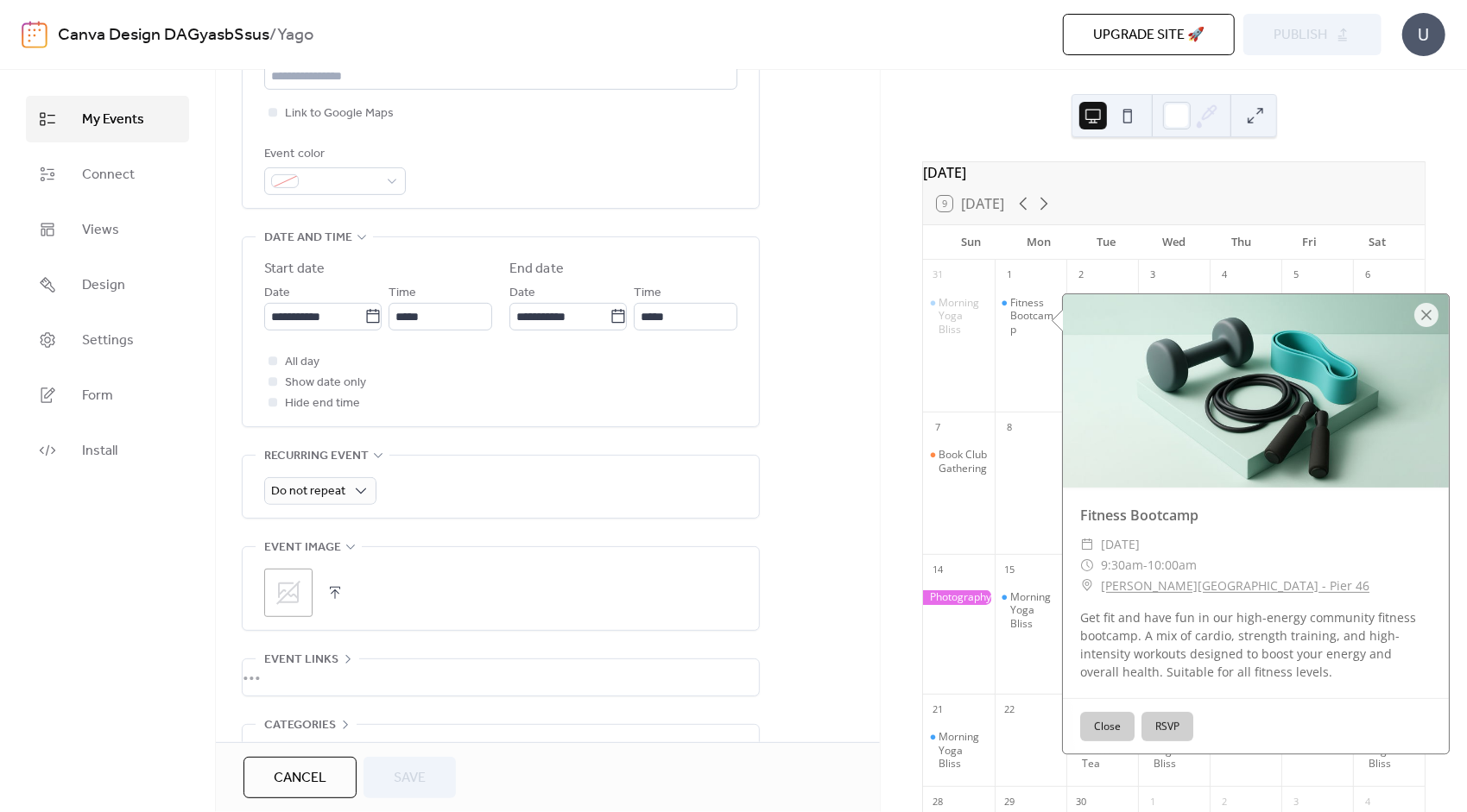
click at [1111, 204] on div "9 [DATE]" at bounding box center [1174, 204] width 502 height 42
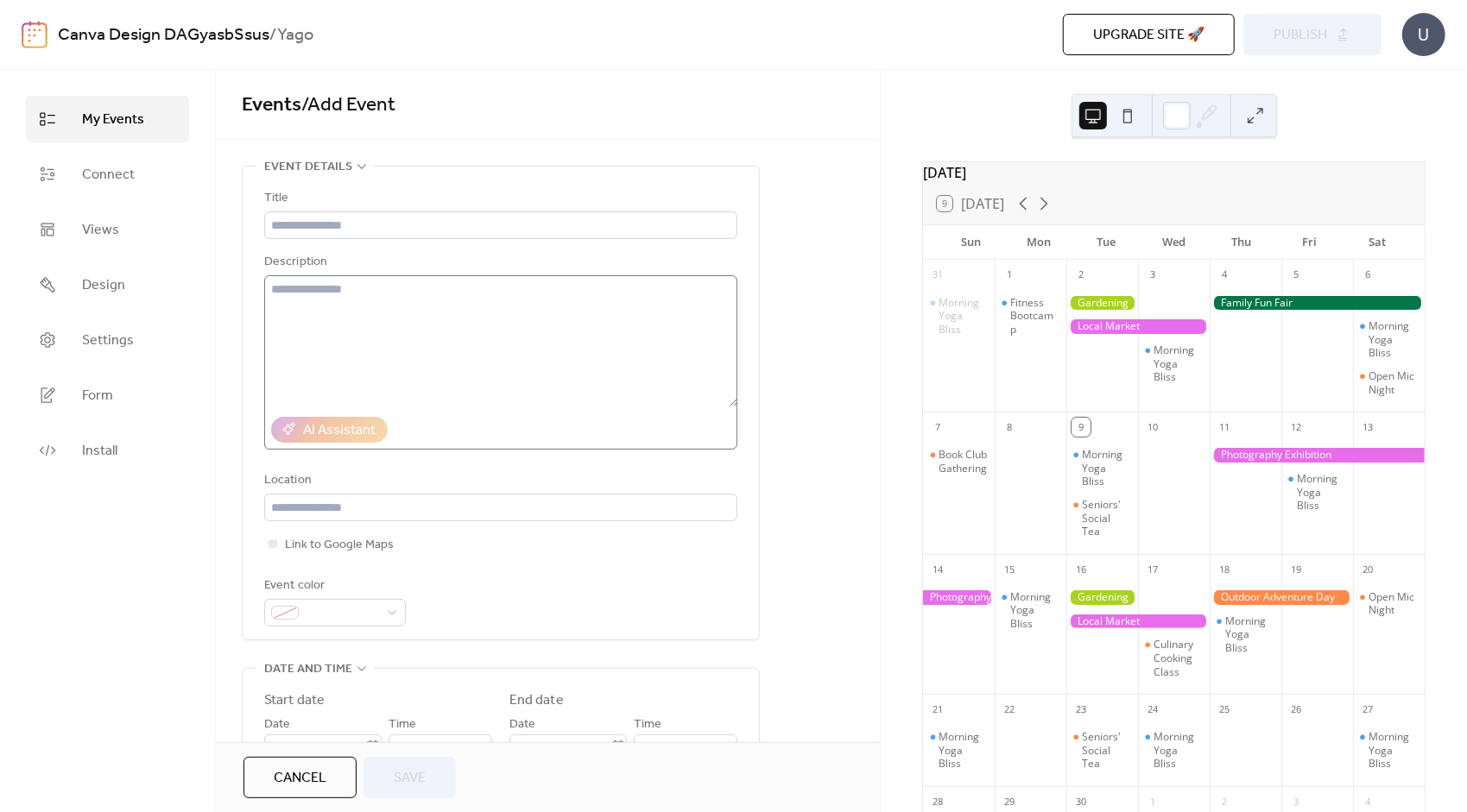
scroll to position [0, 0]
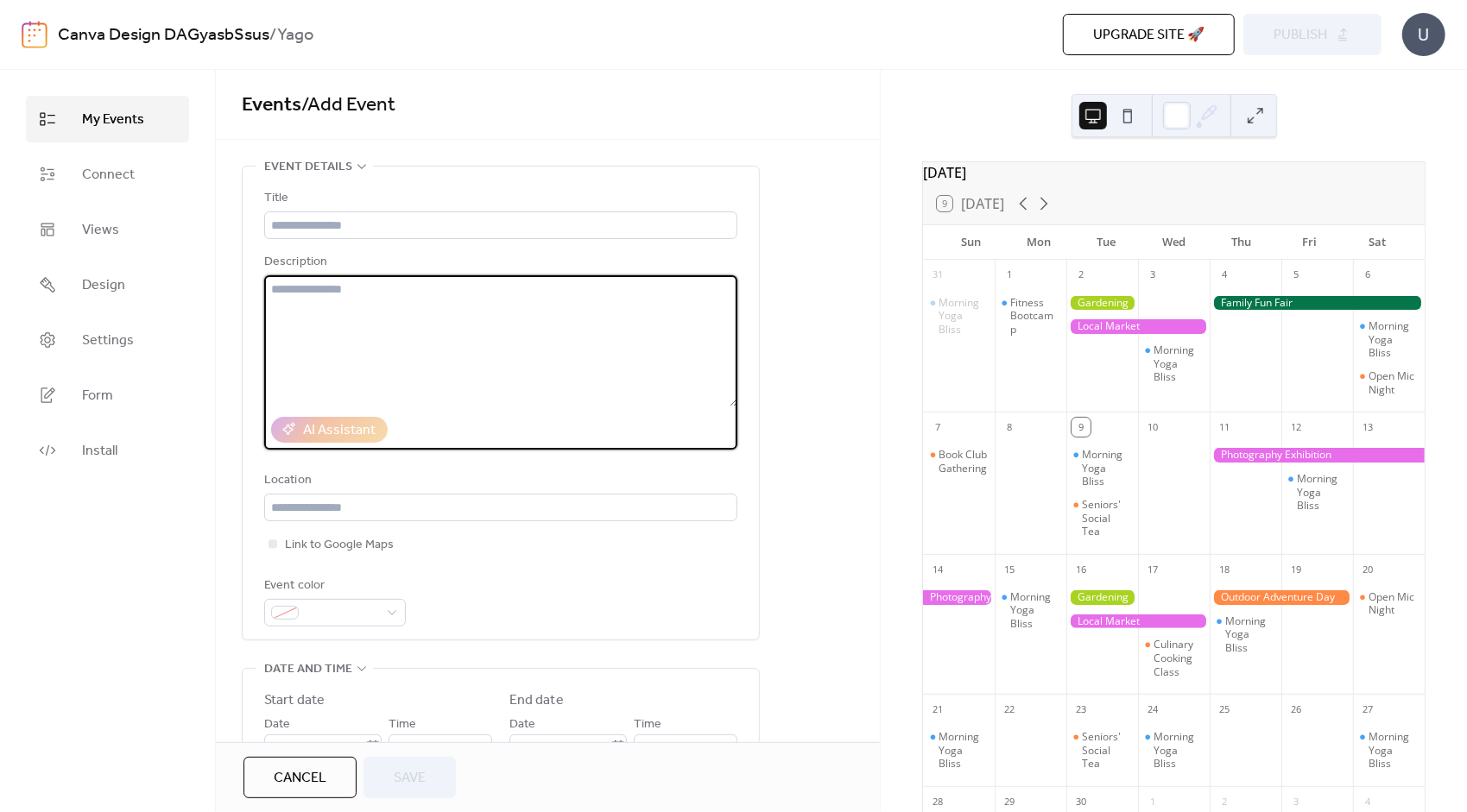
click at [408, 335] on textarea at bounding box center [501, 341] width 473 height 131
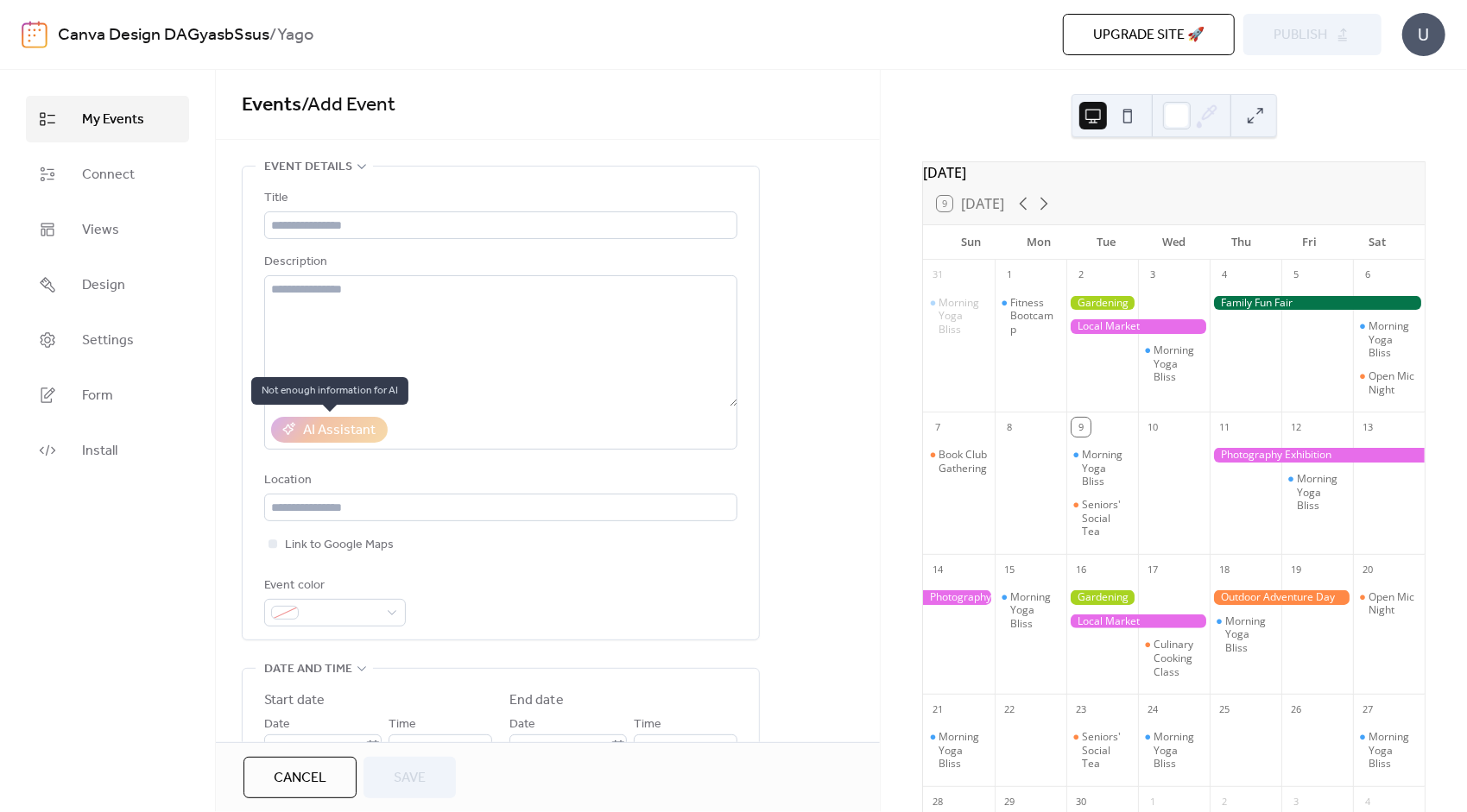
click at [363, 425] on div "AI Assistant" at bounding box center [329, 429] width 117 height 26
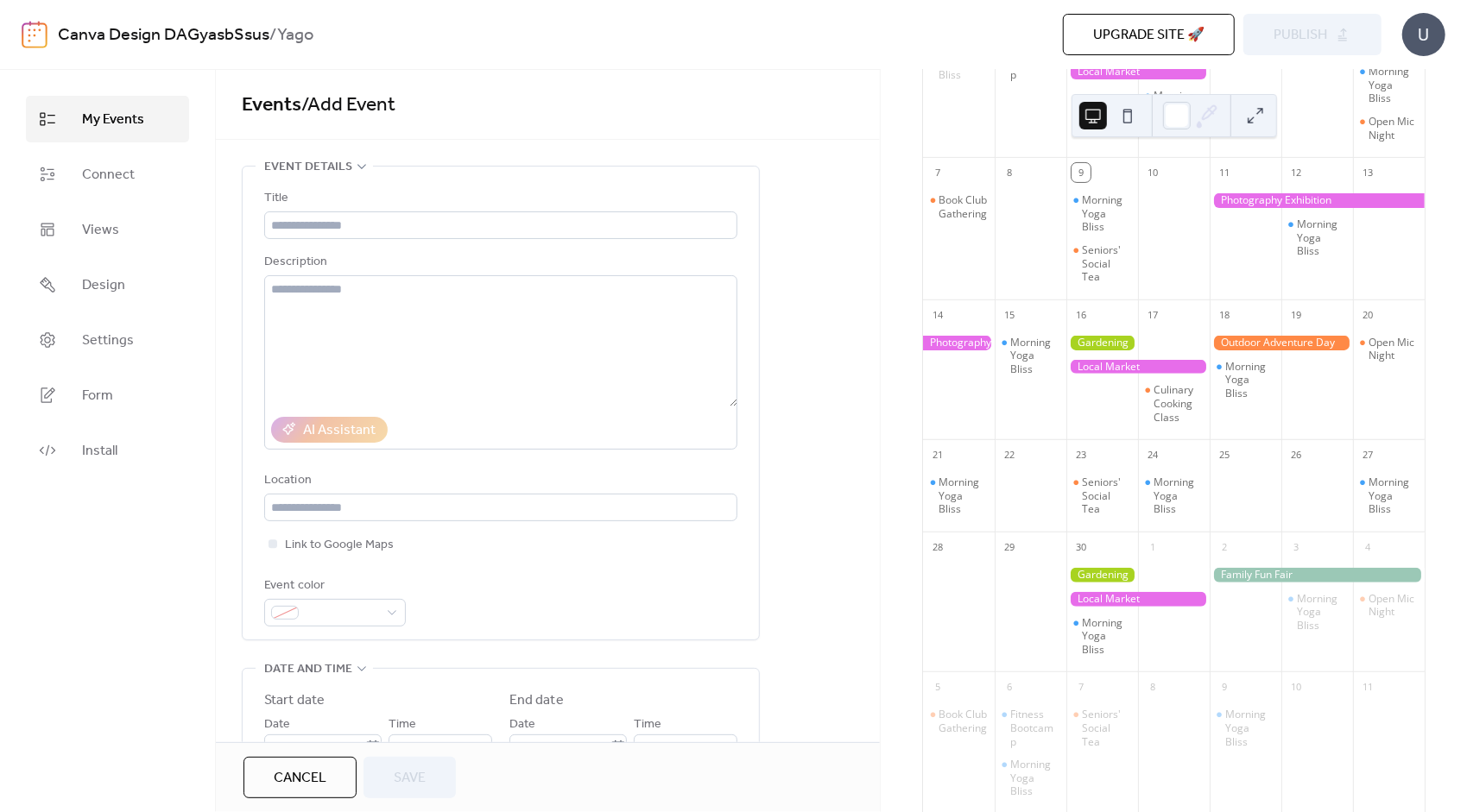
scroll to position [359, 0]
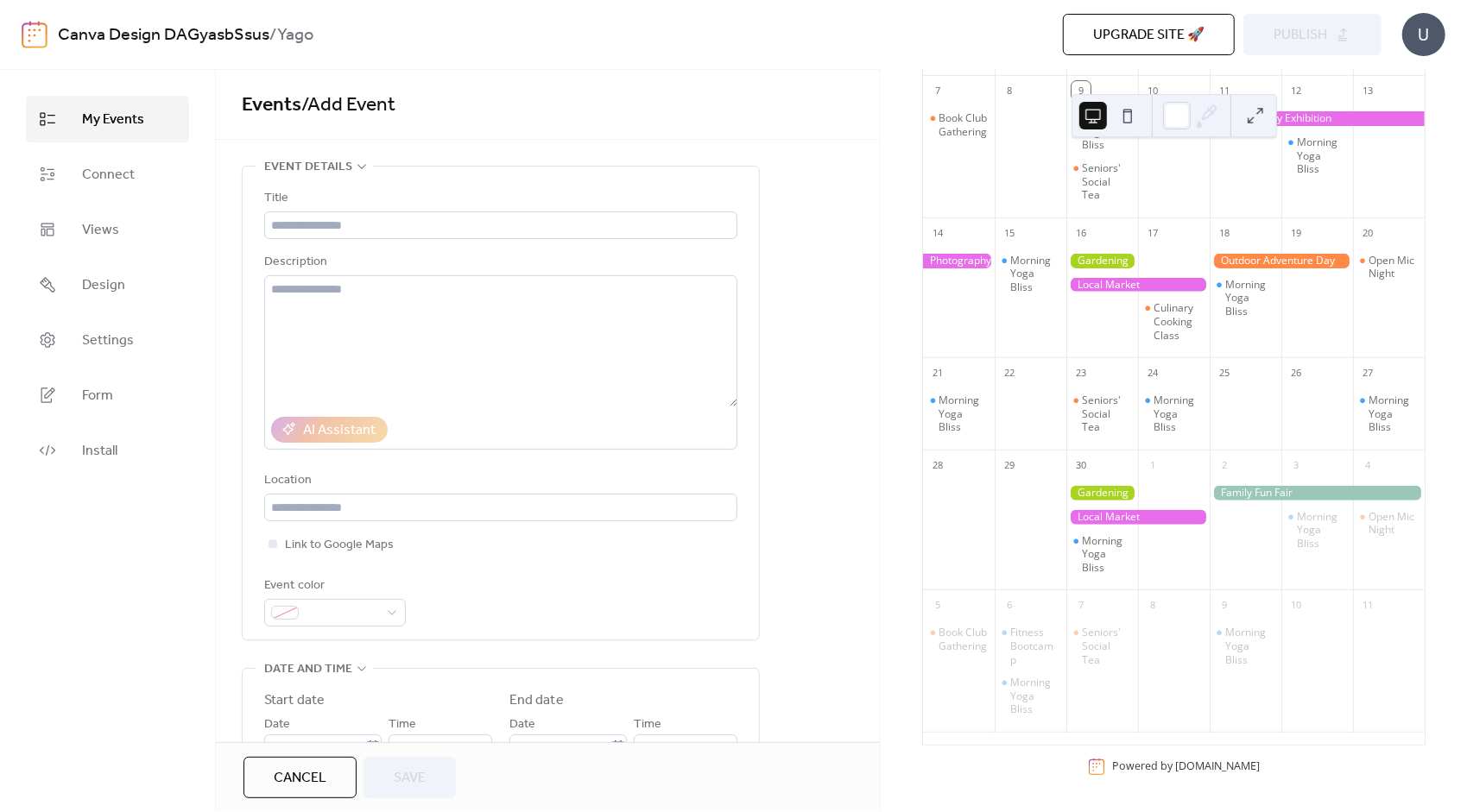
click at [304, 772] on span "Cancel" at bounding box center [299, 779] width 52 height 21
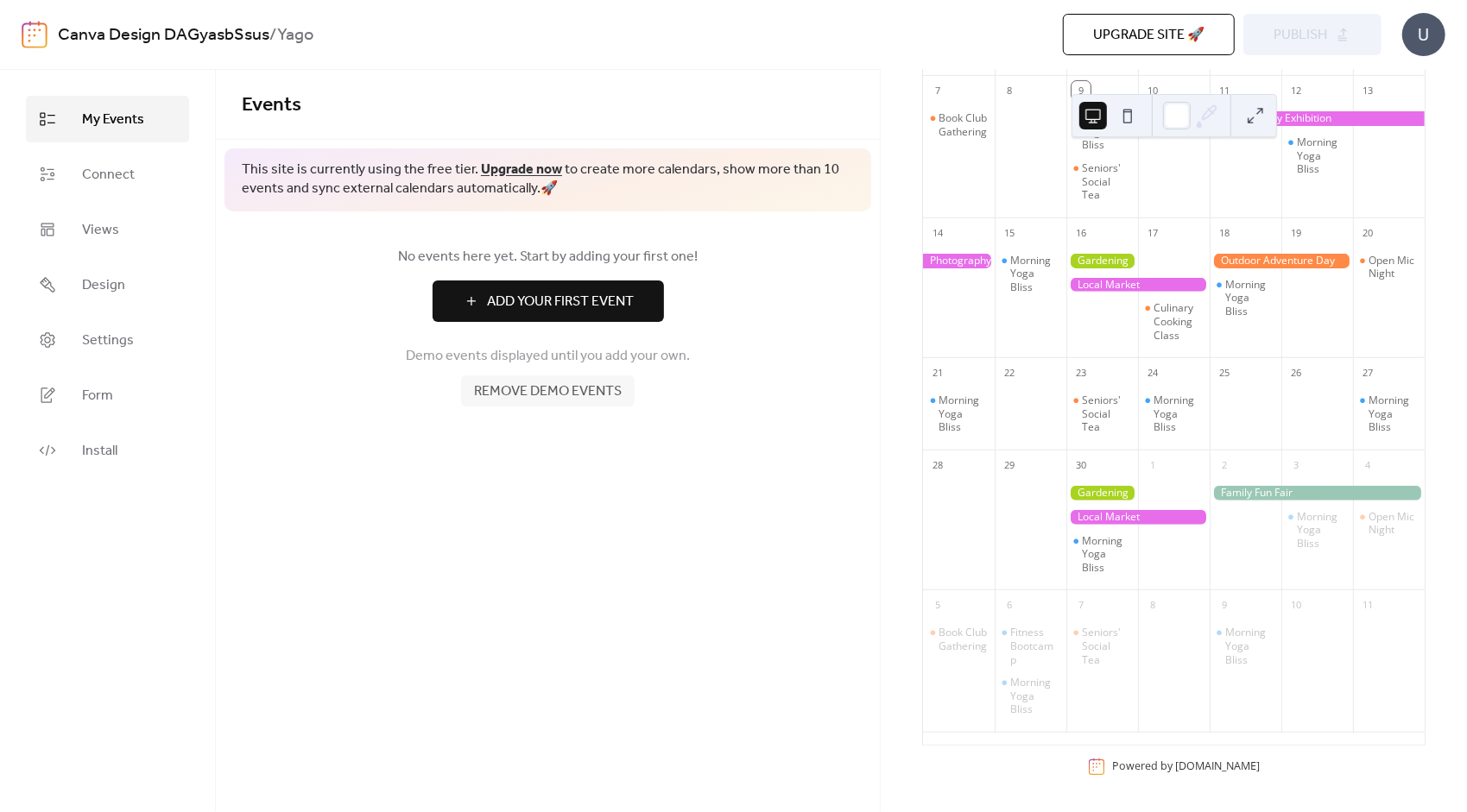
click at [635, 308] on button "Add Your First Event" at bounding box center [548, 301] width 232 height 42
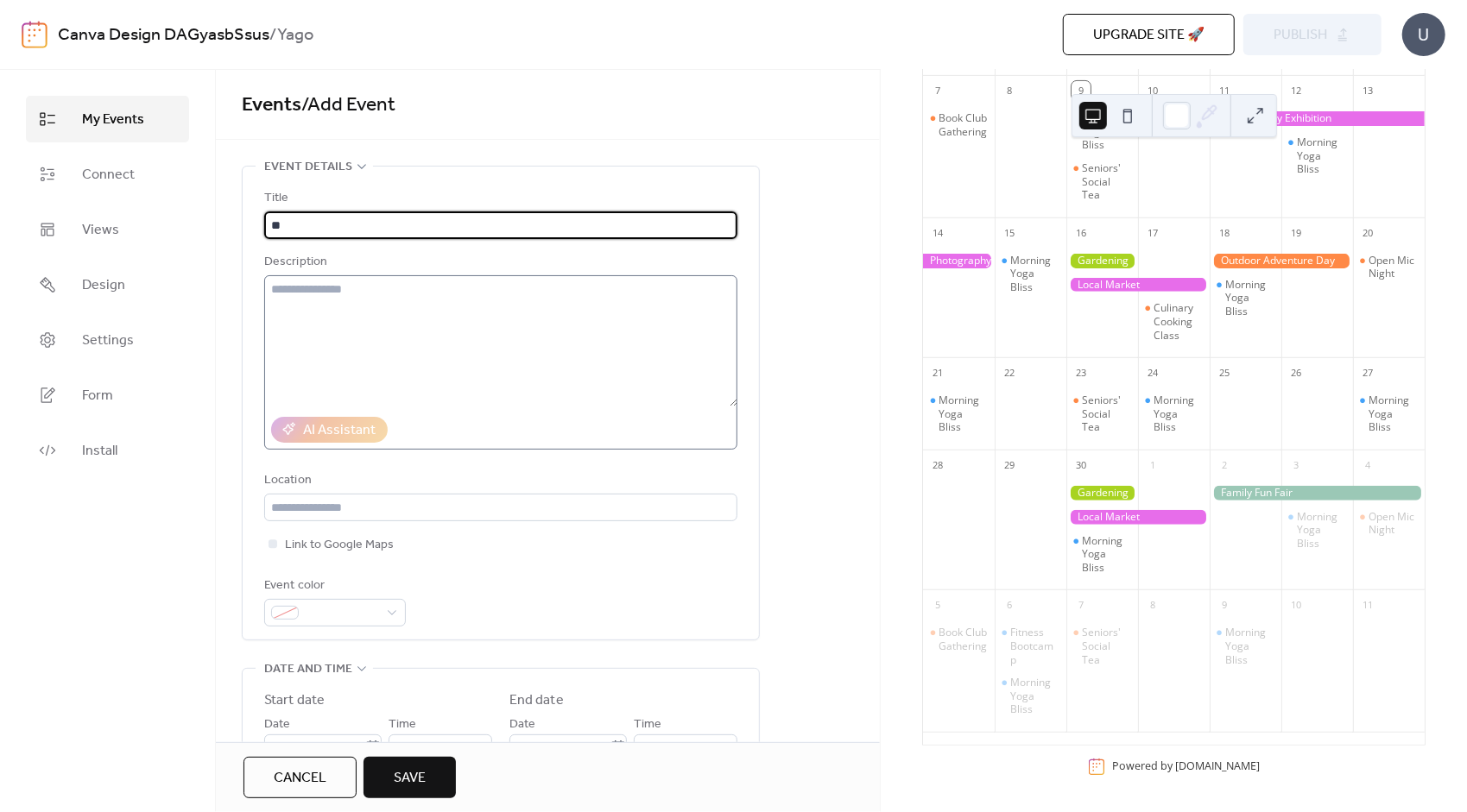
type input "*"
